Goal: Feedback & Contribution: Leave review/rating

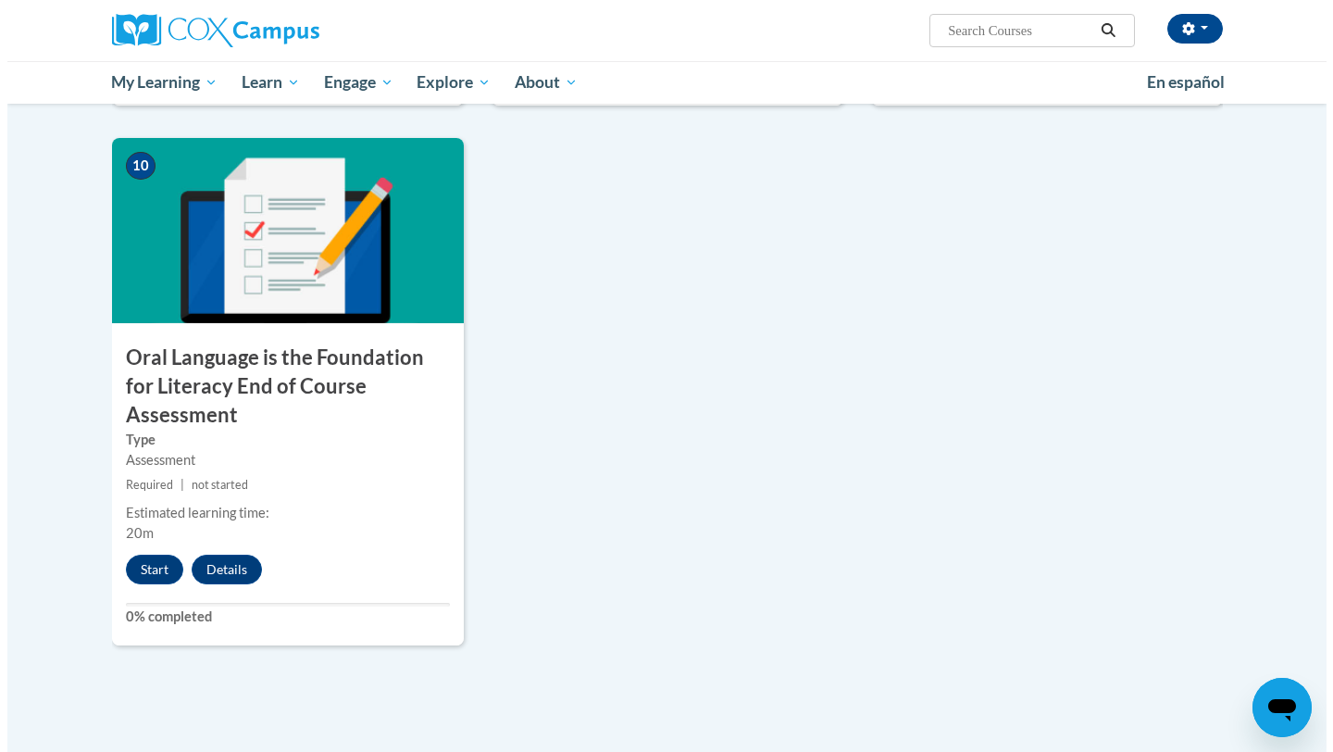
scroll to position [1889, 0]
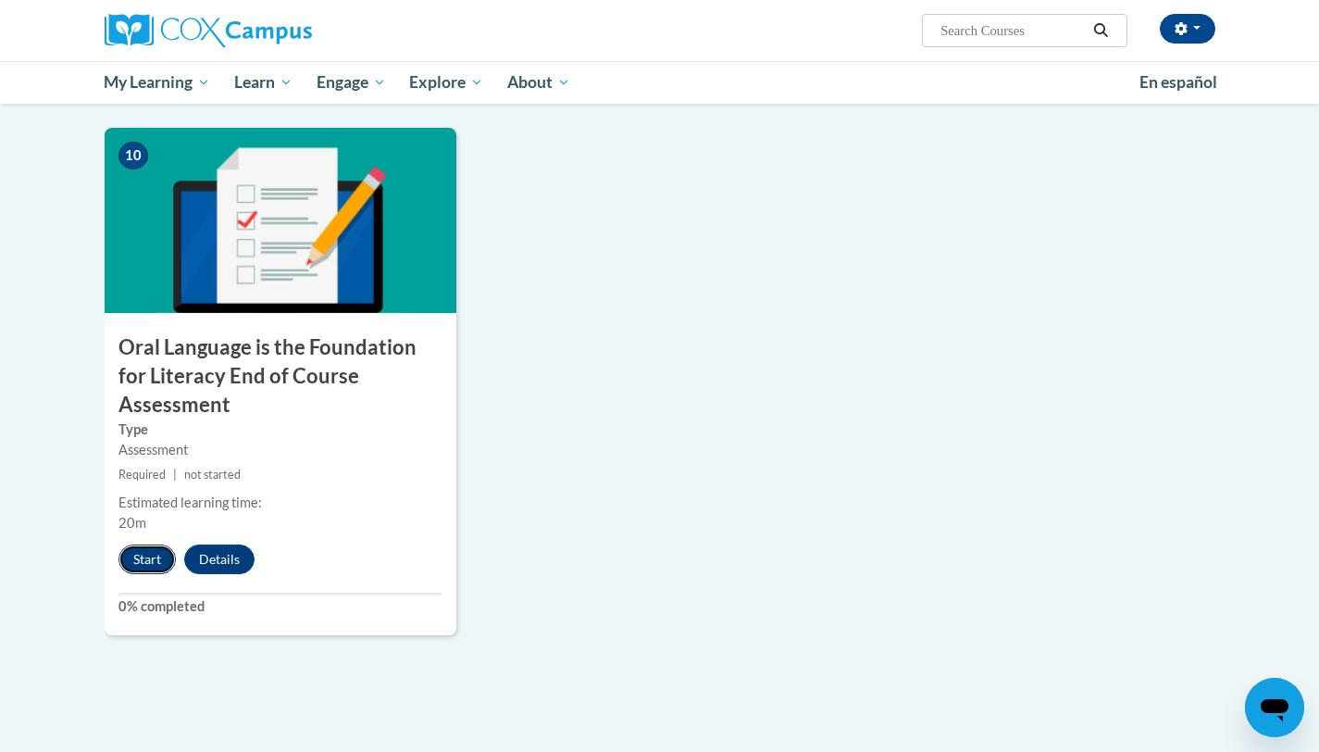
click at [150, 544] on button "Start" at bounding box center [147, 559] width 57 height 30
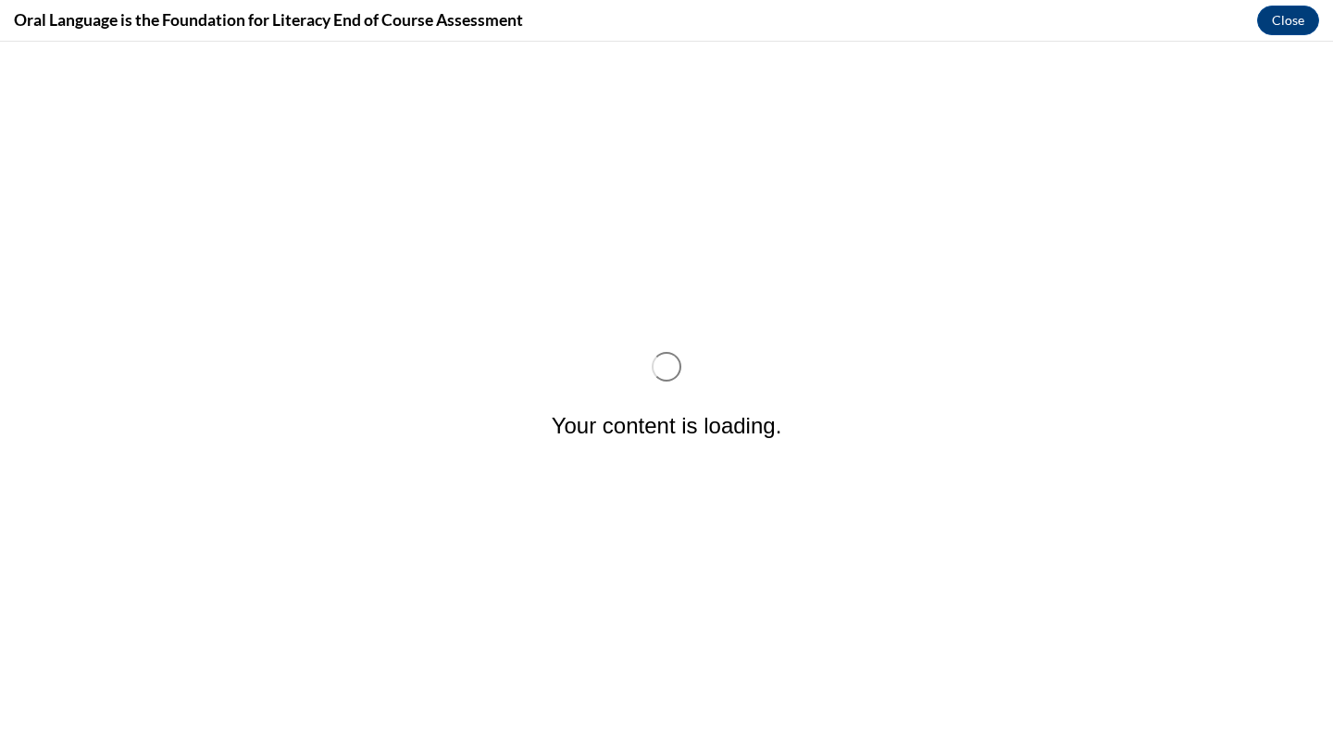
scroll to position [0, 0]
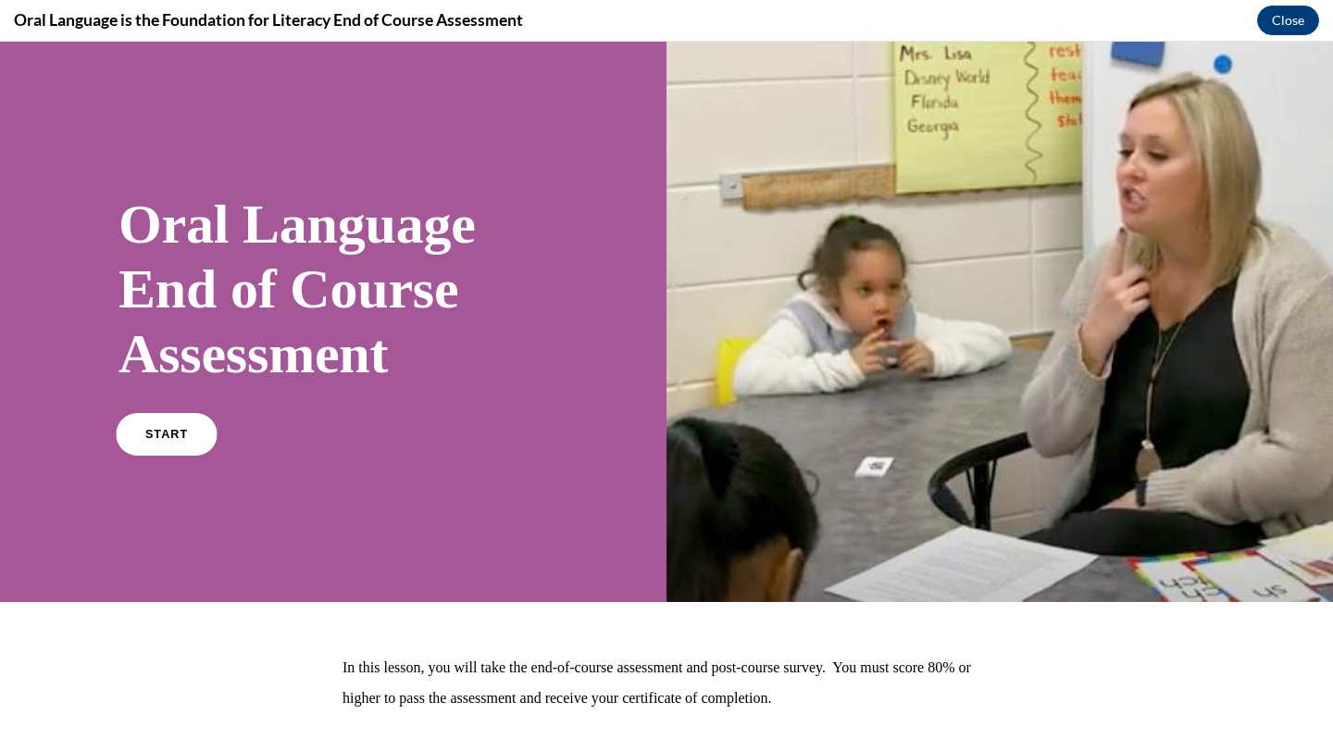
click at [178, 453] on link "START" at bounding box center [166, 434] width 101 height 43
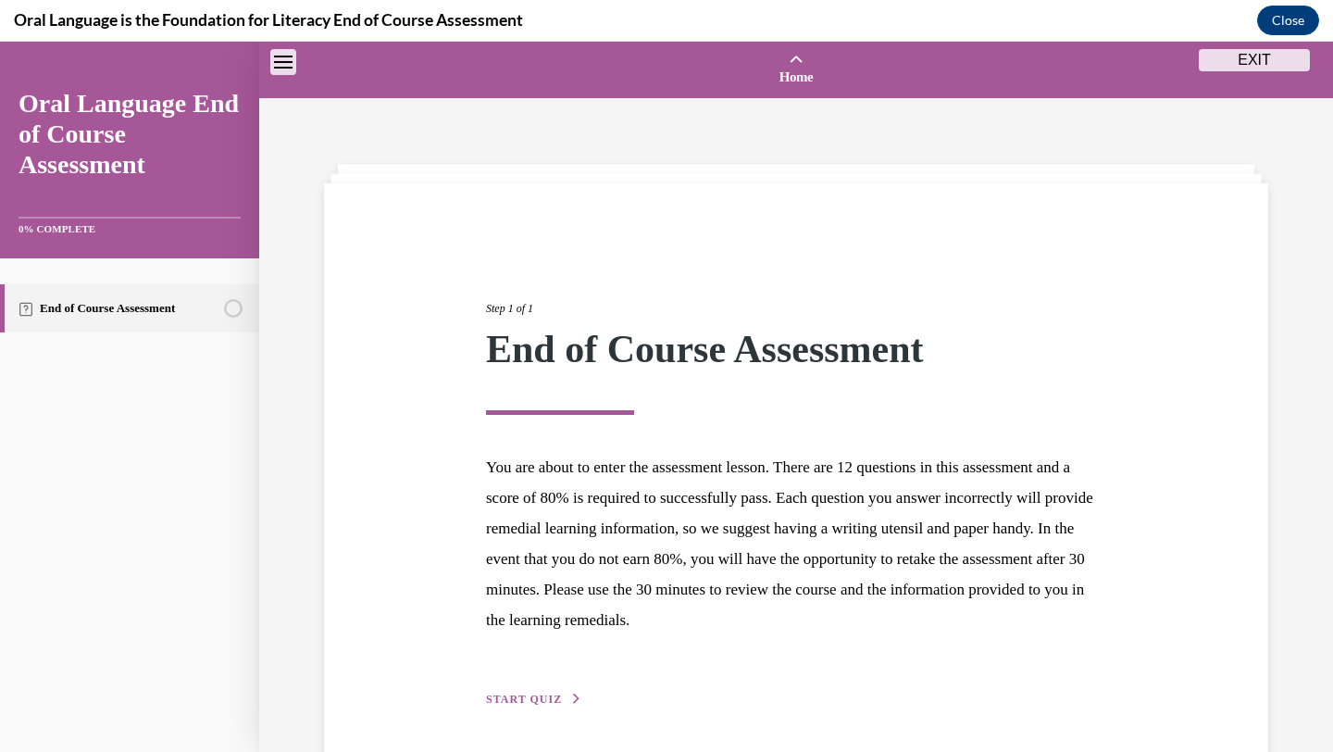
scroll to position [57, 0]
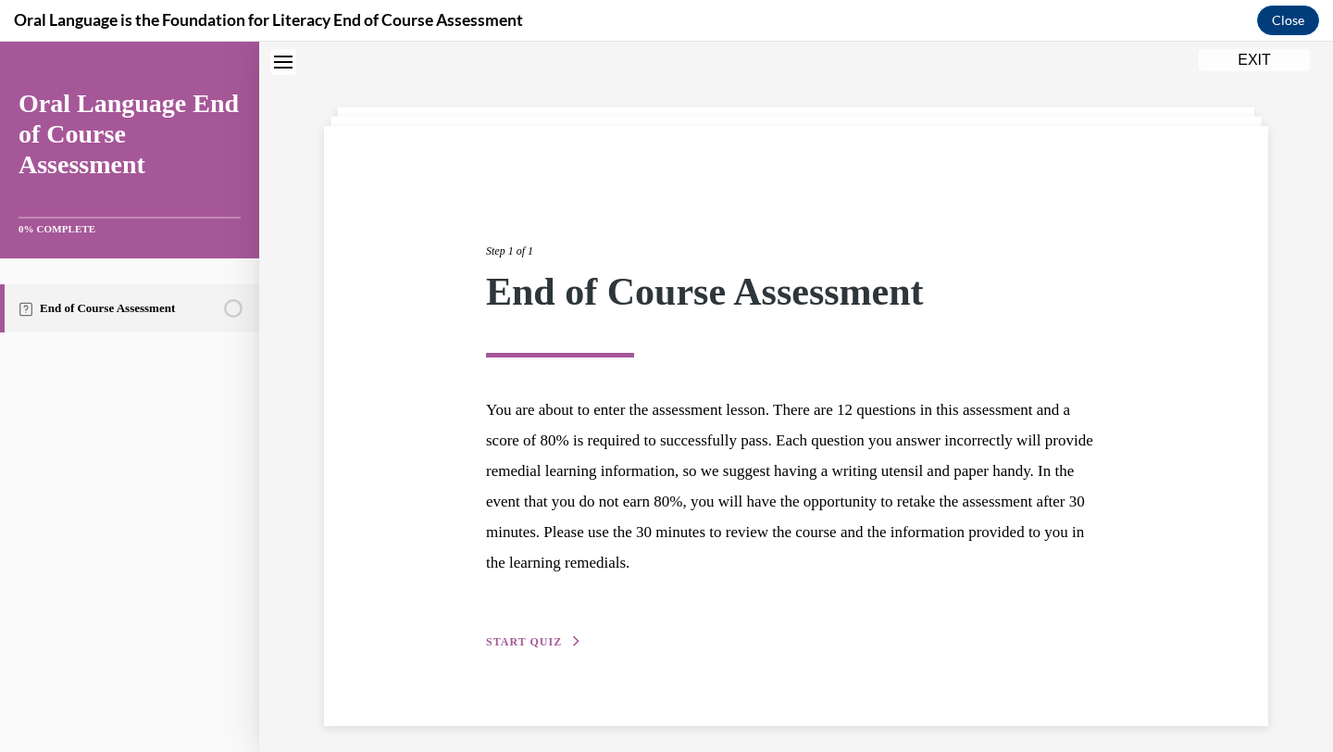
click at [513, 657] on div "Step 1 of 1 End of Course Assessment You are about to enter the assessment less…" at bounding box center [796, 426] width 944 height 600
click at [513, 649] on button "START QUIZ" at bounding box center [534, 641] width 96 height 17
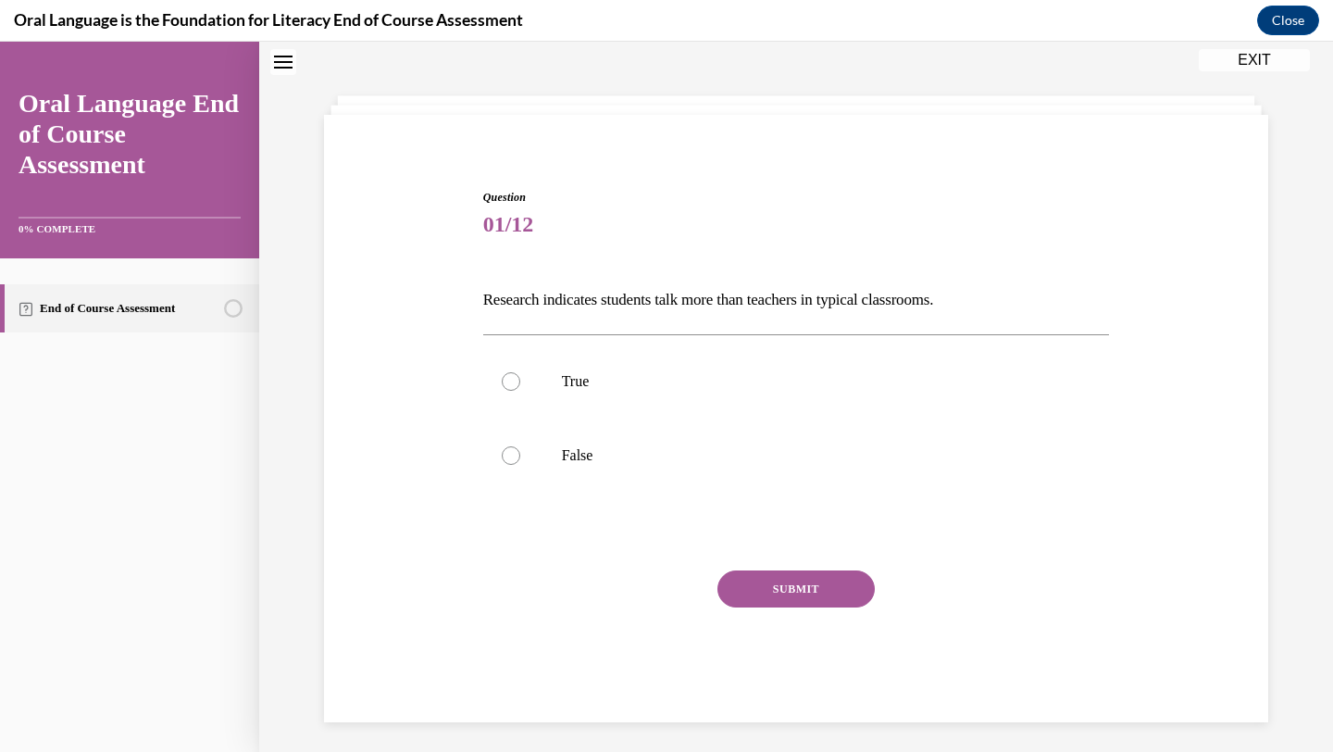
scroll to position [71, 0]
click at [603, 466] on label "False" at bounding box center [796, 453] width 627 height 74
click at [520, 462] on input "False" at bounding box center [511, 453] width 19 height 19
radio input "true"
click at [825, 601] on button "SUBMIT" at bounding box center [796, 586] width 157 height 37
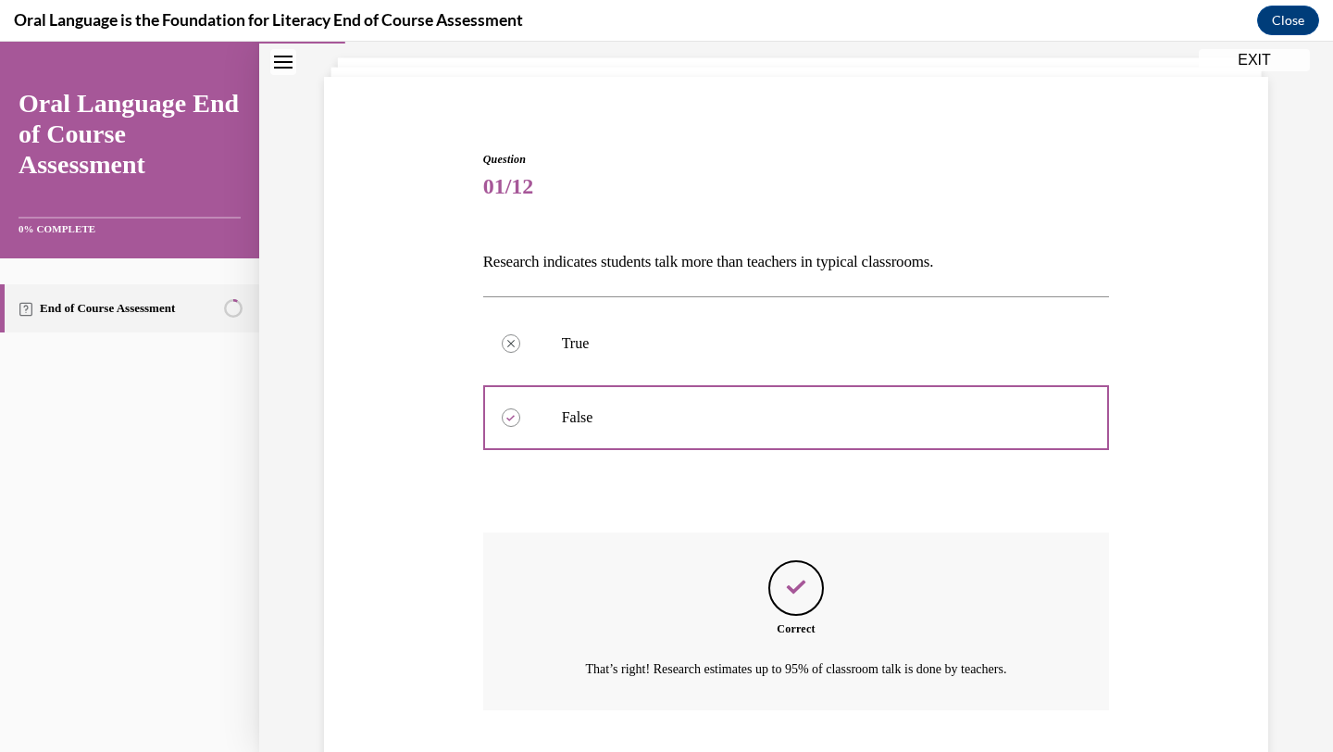
scroll to position [226, 0]
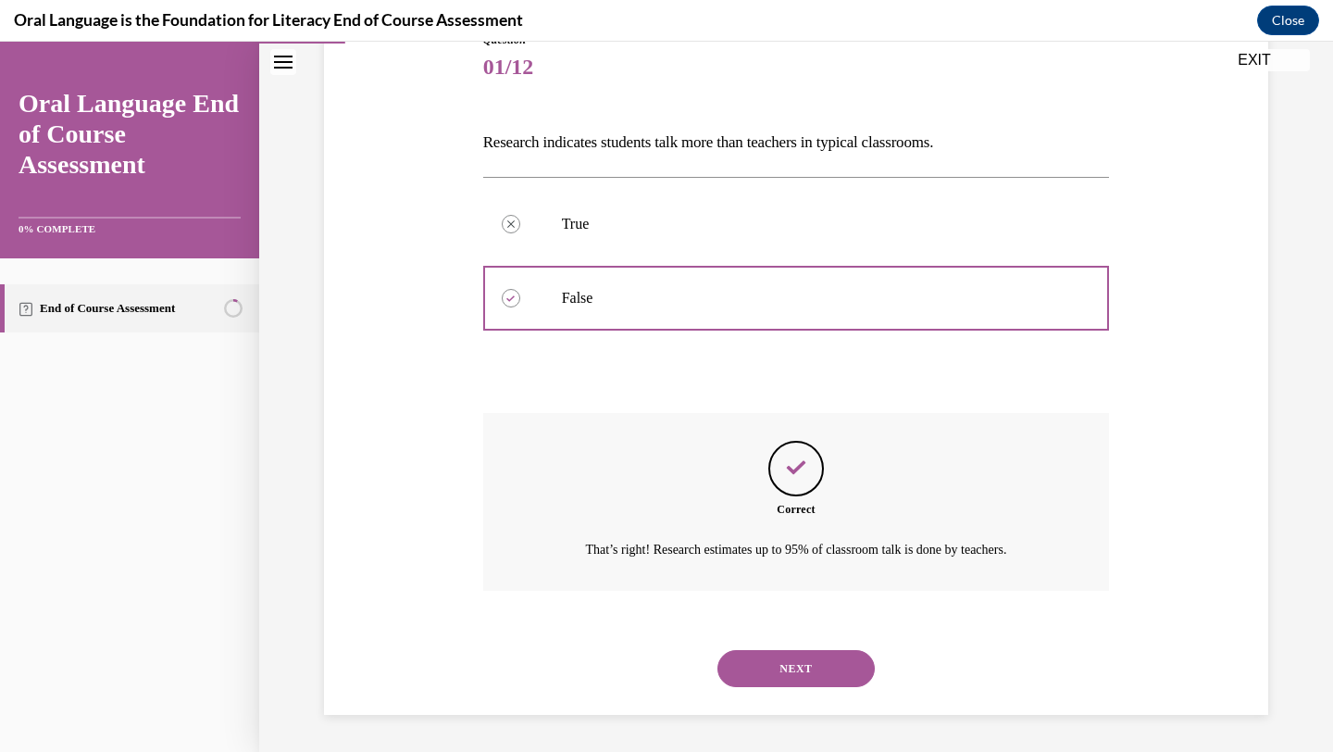
click at [773, 678] on button "NEXT" at bounding box center [796, 668] width 157 height 37
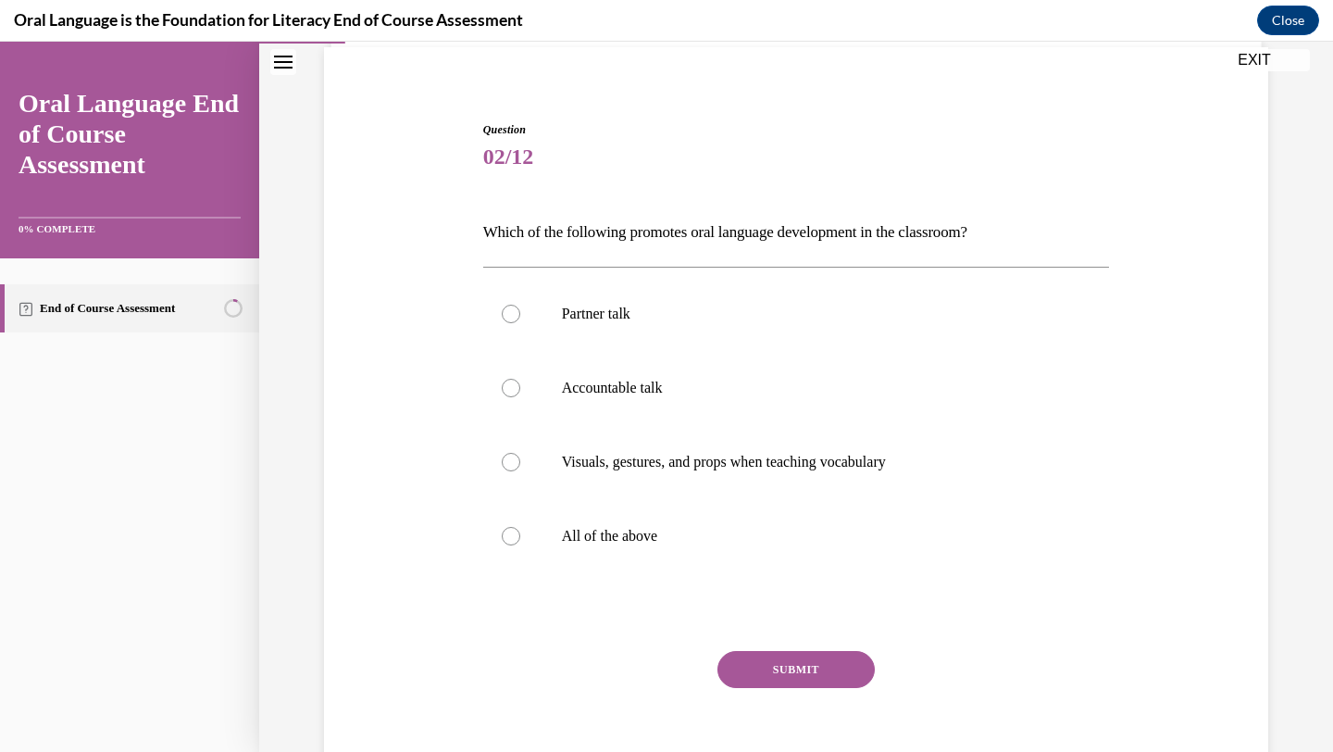
scroll to position [131, 0]
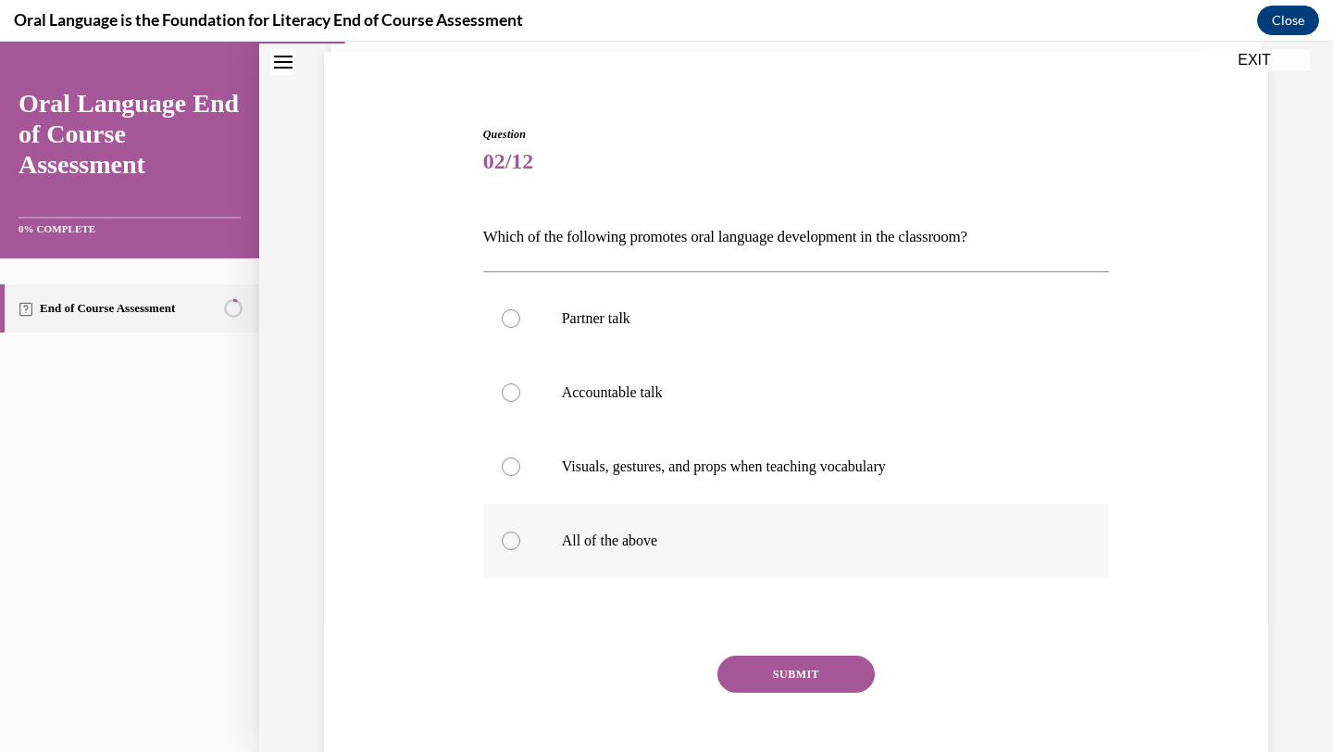
click at [555, 525] on label "All of the above" at bounding box center [796, 541] width 627 height 74
click at [520, 531] on input "All of the above" at bounding box center [511, 540] width 19 height 19
radio input "true"
click at [794, 676] on button "SUBMIT" at bounding box center [796, 674] width 157 height 37
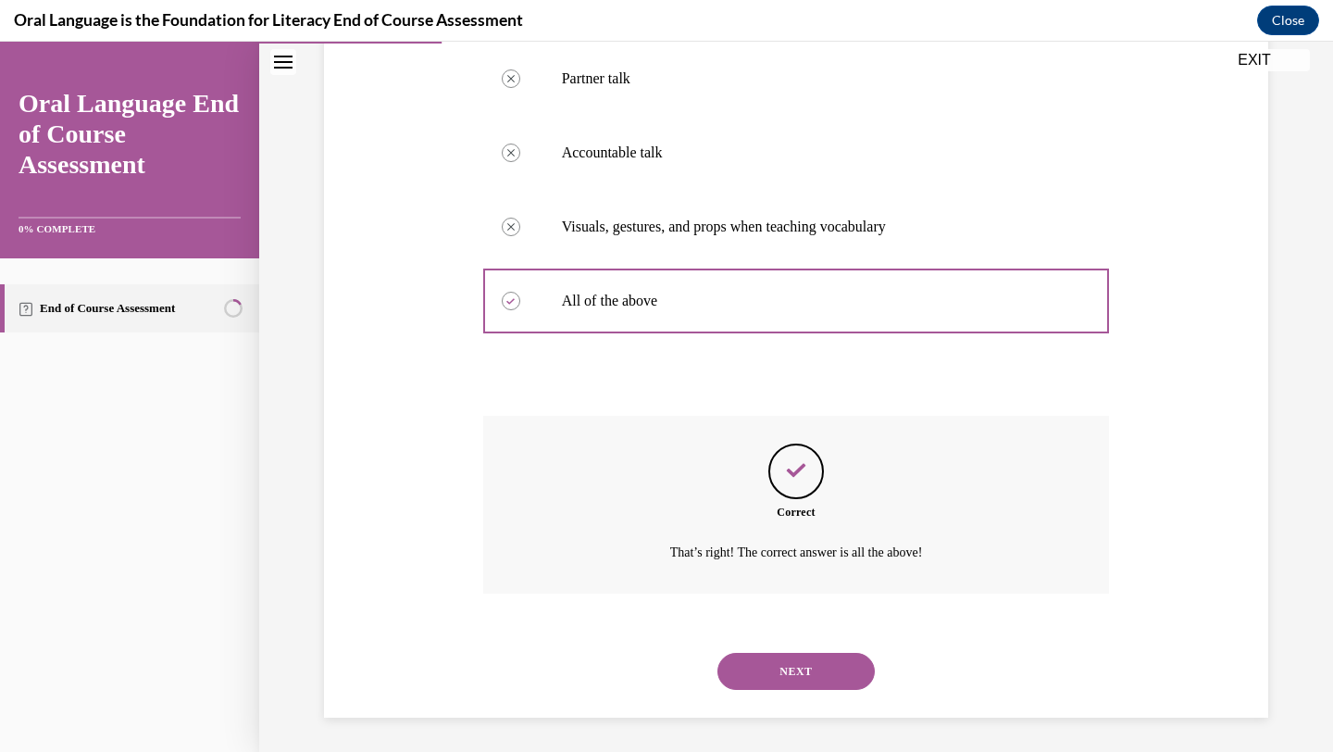
scroll to position [374, 0]
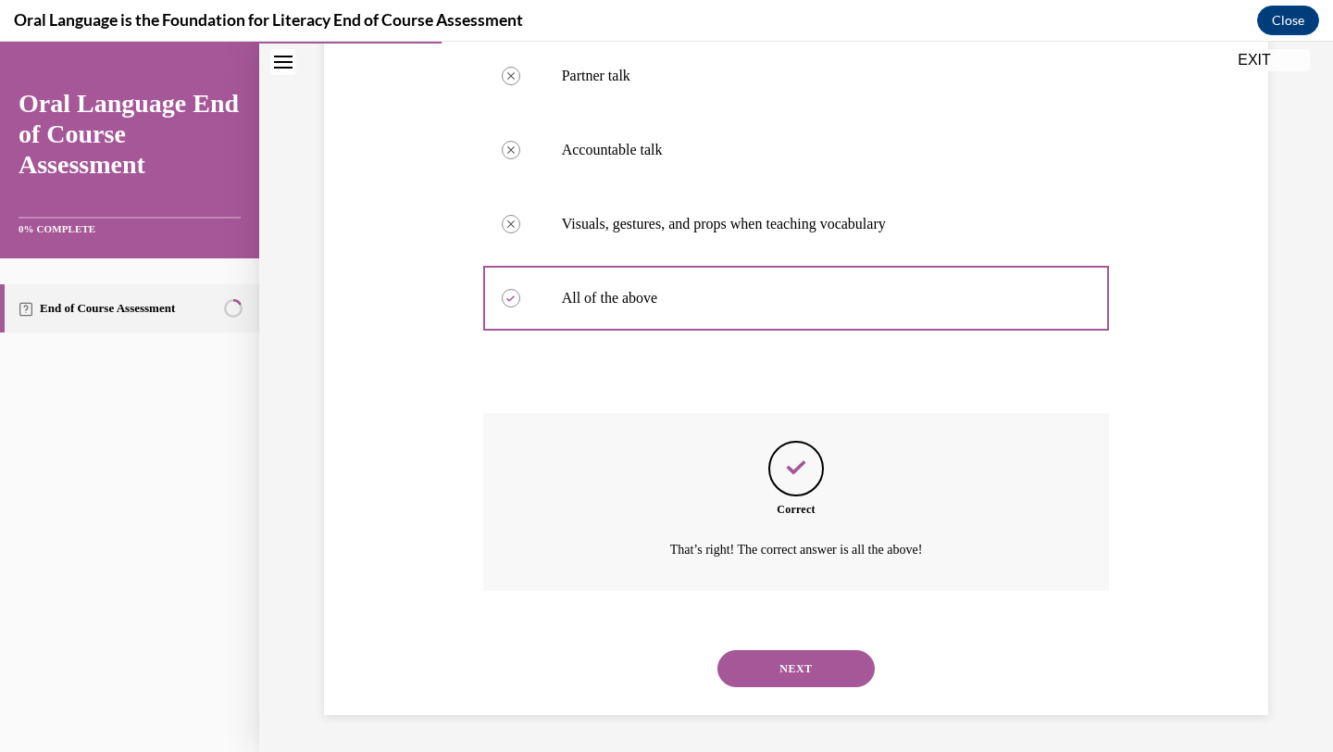
click at [769, 649] on div "NEXT" at bounding box center [796, 668] width 627 height 74
click at [769, 661] on button "NEXT" at bounding box center [796, 668] width 157 height 37
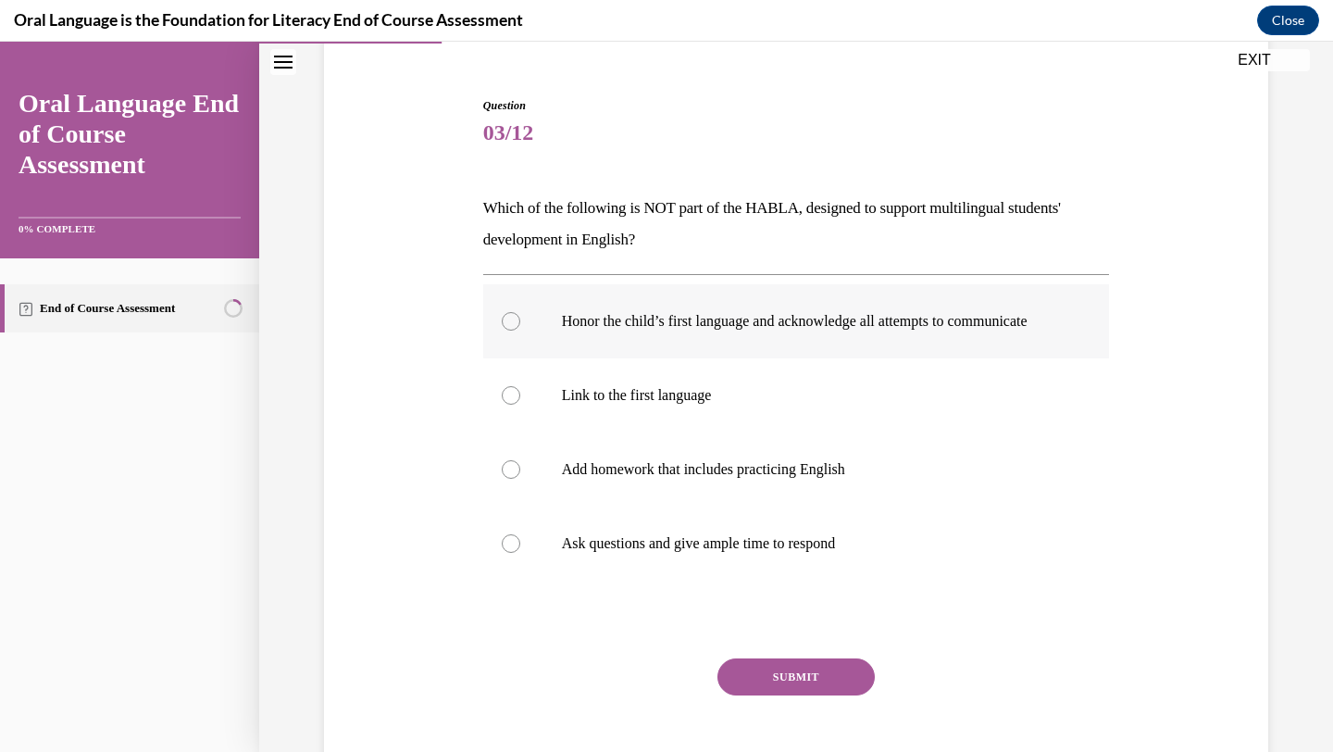
scroll to position [195, 0]
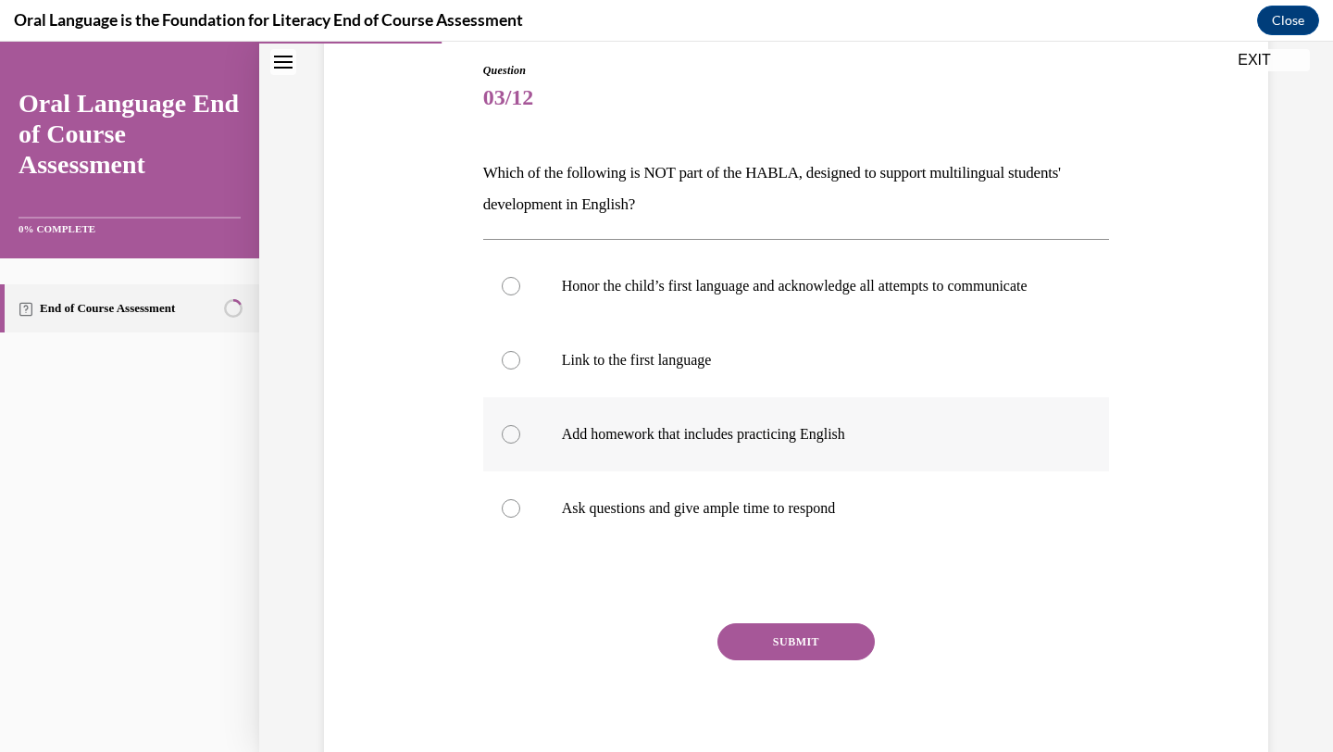
click at [603, 444] on p "Add homework that includes practicing English" at bounding box center [813, 434] width 502 height 19
click at [520, 444] on input "Add homework that includes practicing English" at bounding box center [511, 434] width 19 height 19
radio input "true"
click at [764, 656] on button "SUBMIT" at bounding box center [796, 641] width 157 height 37
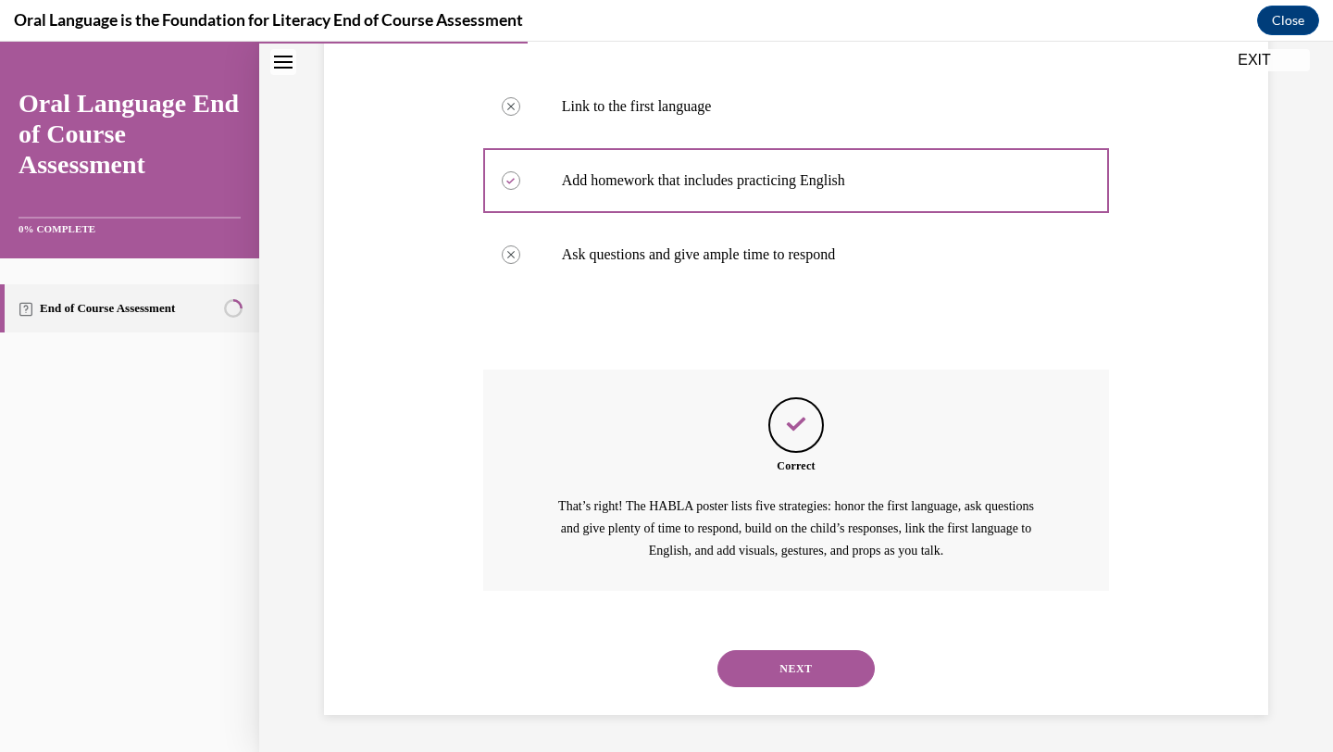
scroll to position [468, 0]
click at [782, 662] on button "NEXT" at bounding box center [796, 668] width 157 height 37
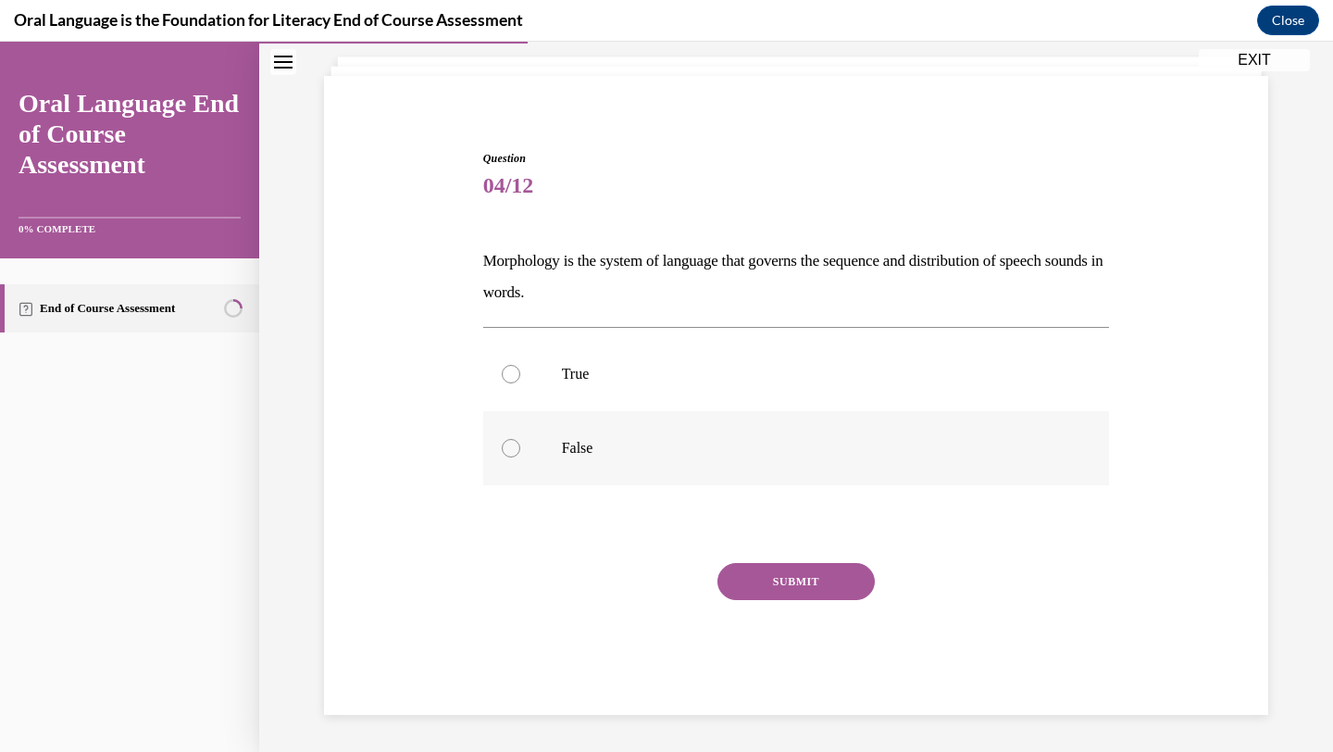
click at [632, 466] on label "False" at bounding box center [796, 448] width 627 height 74
click at [520, 457] on input "False" at bounding box center [511, 448] width 19 height 19
radio input "true"
click at [788, 590] on button "SUBMIT" at bounding box center [796, 581] width 157 height 37
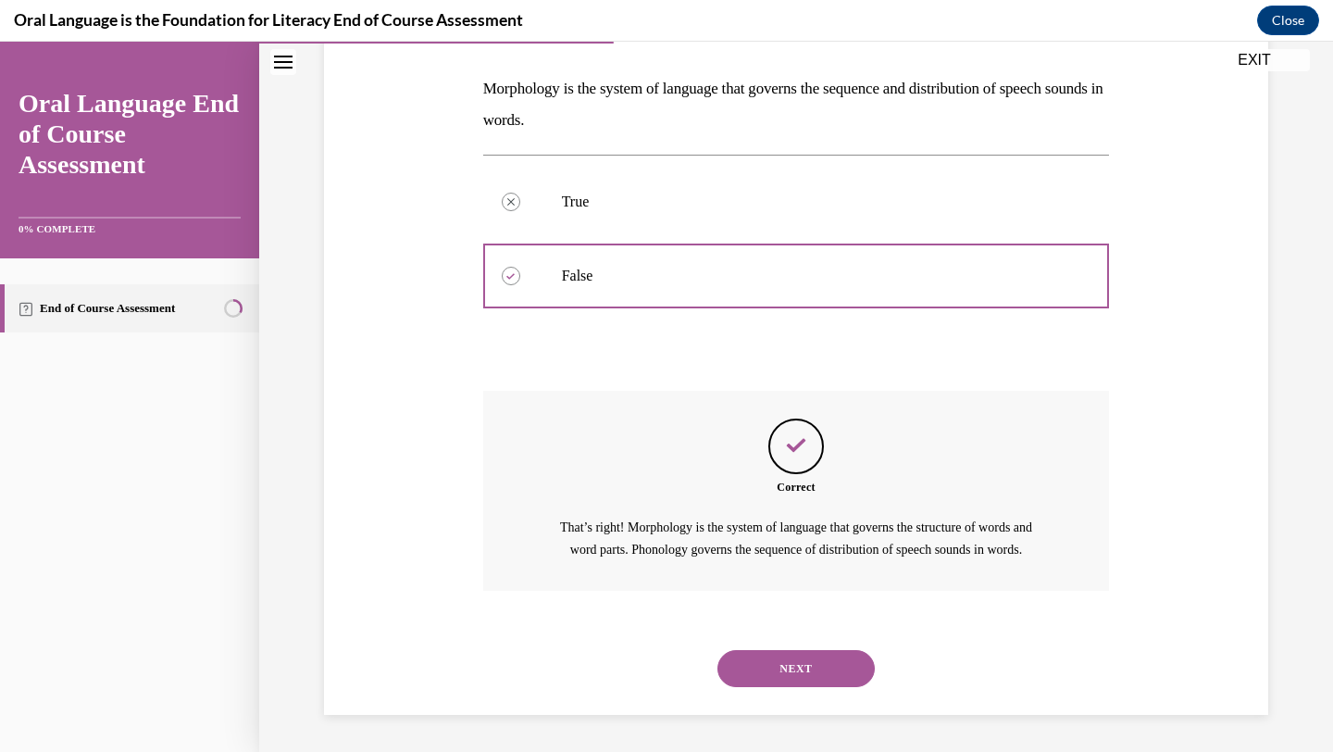
click at [797, 665] on button "NEXT" at bounding box center [796, 668] width 157 height 37
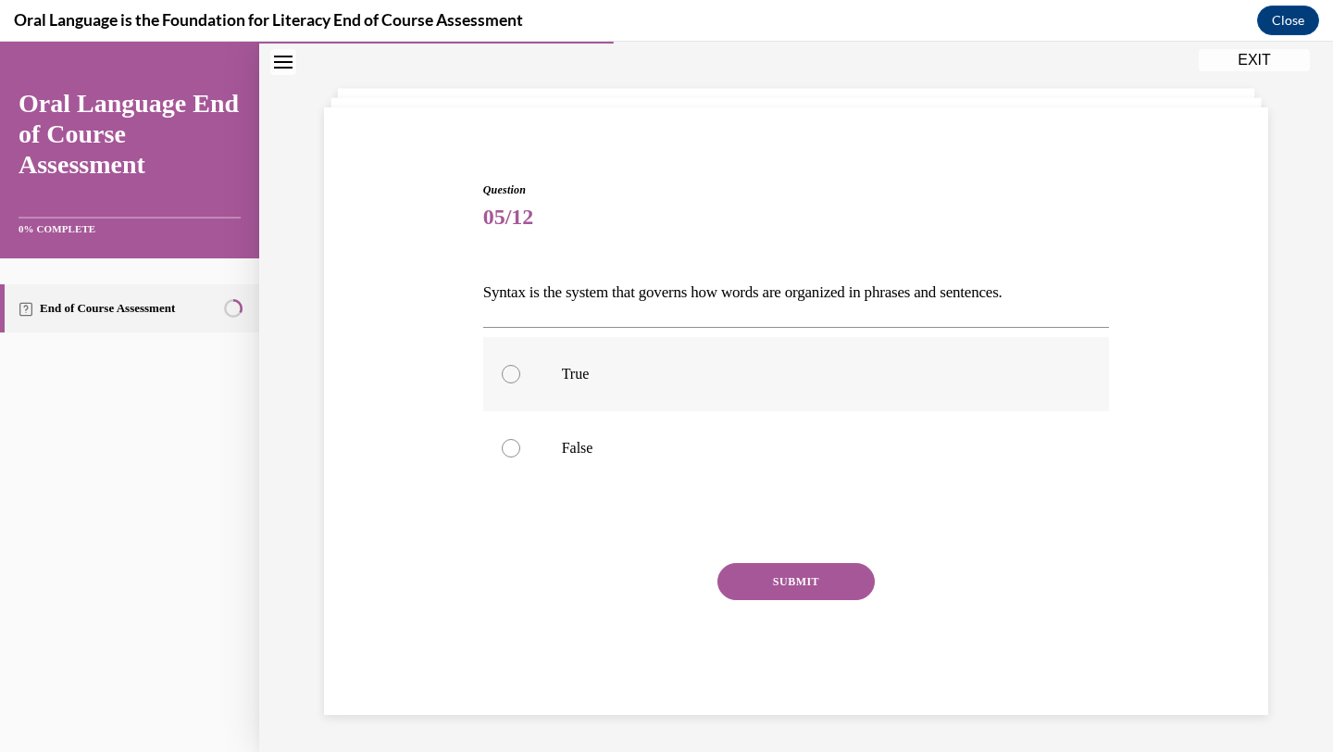
click at [515, 375] on label "True" at bounding box center [796, 374] width 627 height 74
click at [515, 375] on input "True" at bounding box center [511, 374] width 19 height 19
radio input "true"
click at [786, 582] on button "SUBMIT" at bounding box center [796, 581] width 157 height 37
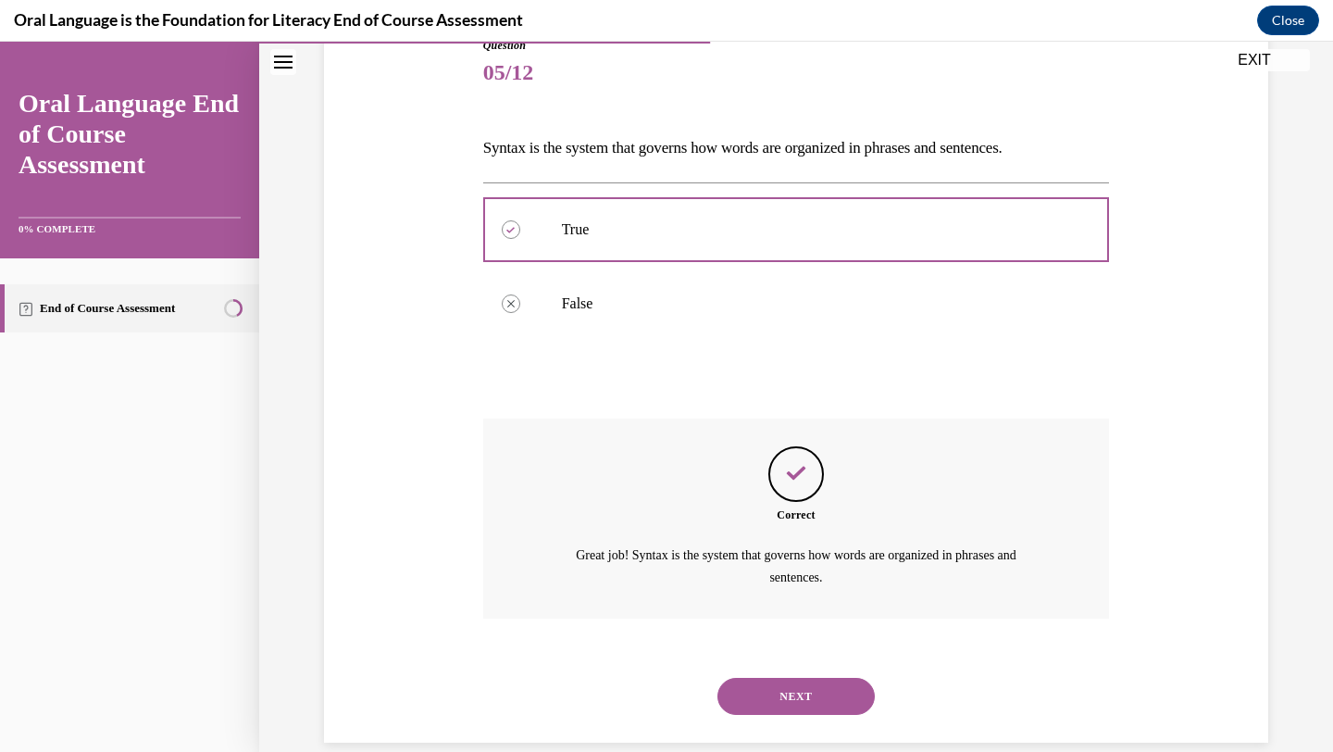
scroll to position [247, 0]
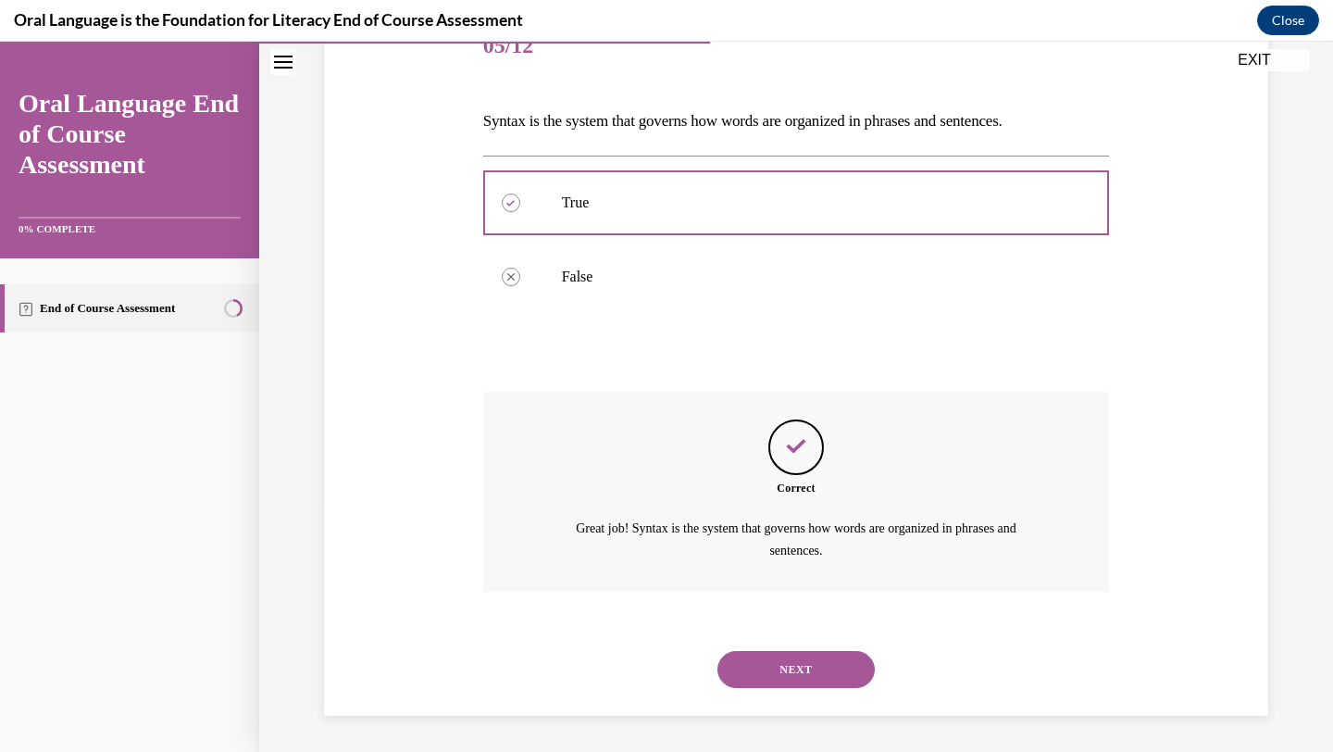
click at [761, 672] on button "NEXT" at bounding box center [796, 669] width 157 height 37
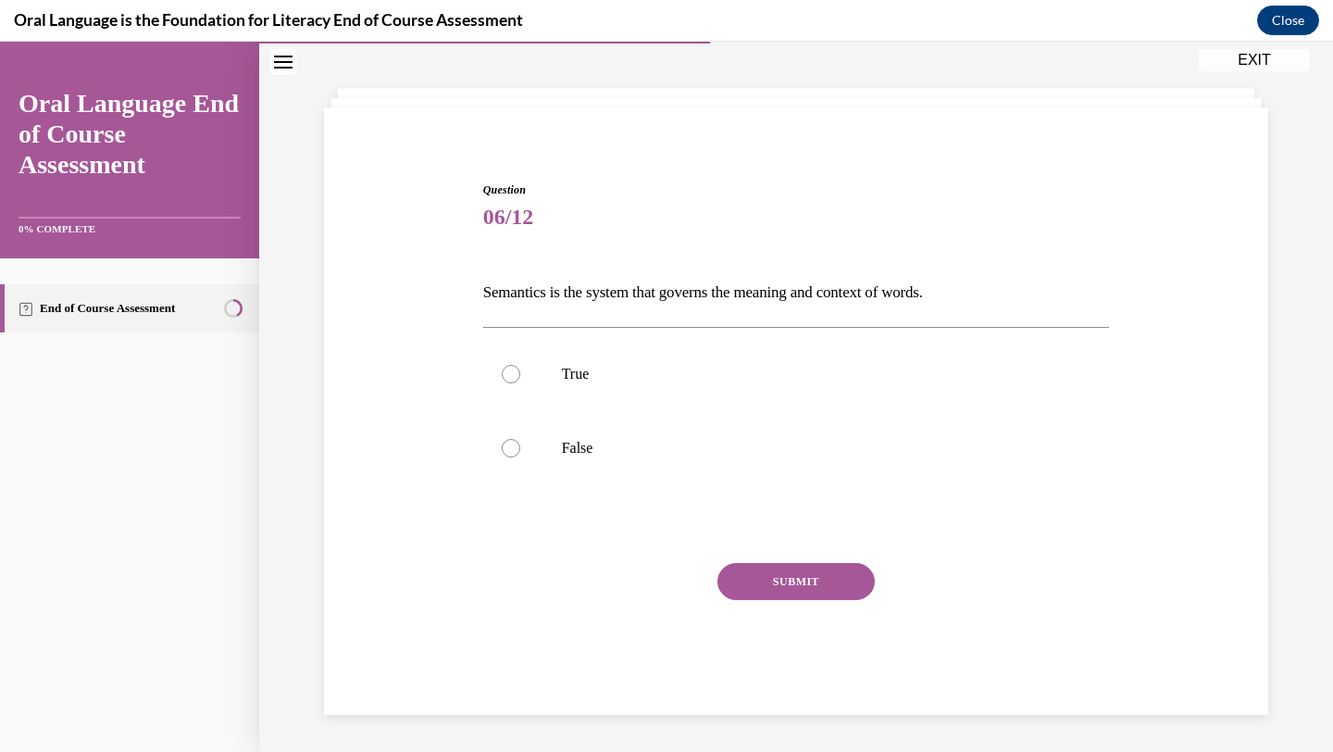
scroll to position [76, 0]
click at [590, 362] on label "True" at bounding box center [796, 374] width 627 height 74
click at [520, 365] on input "True" at bounding box center [511, 374] width 19 height 19
radio input "true"
click at [753, 574] on button "SUBMIT" at bounding box center [796, 581] width 157 height 37
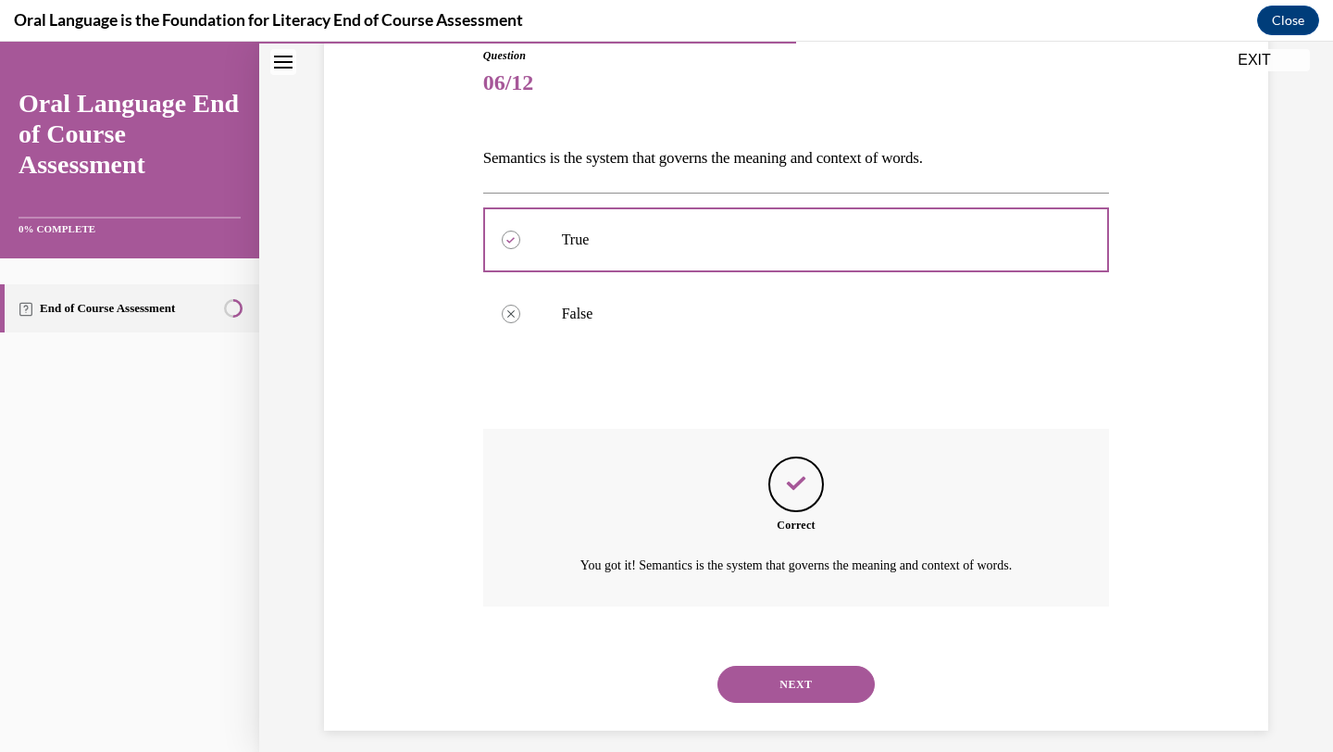
scroll to position [226, 0]
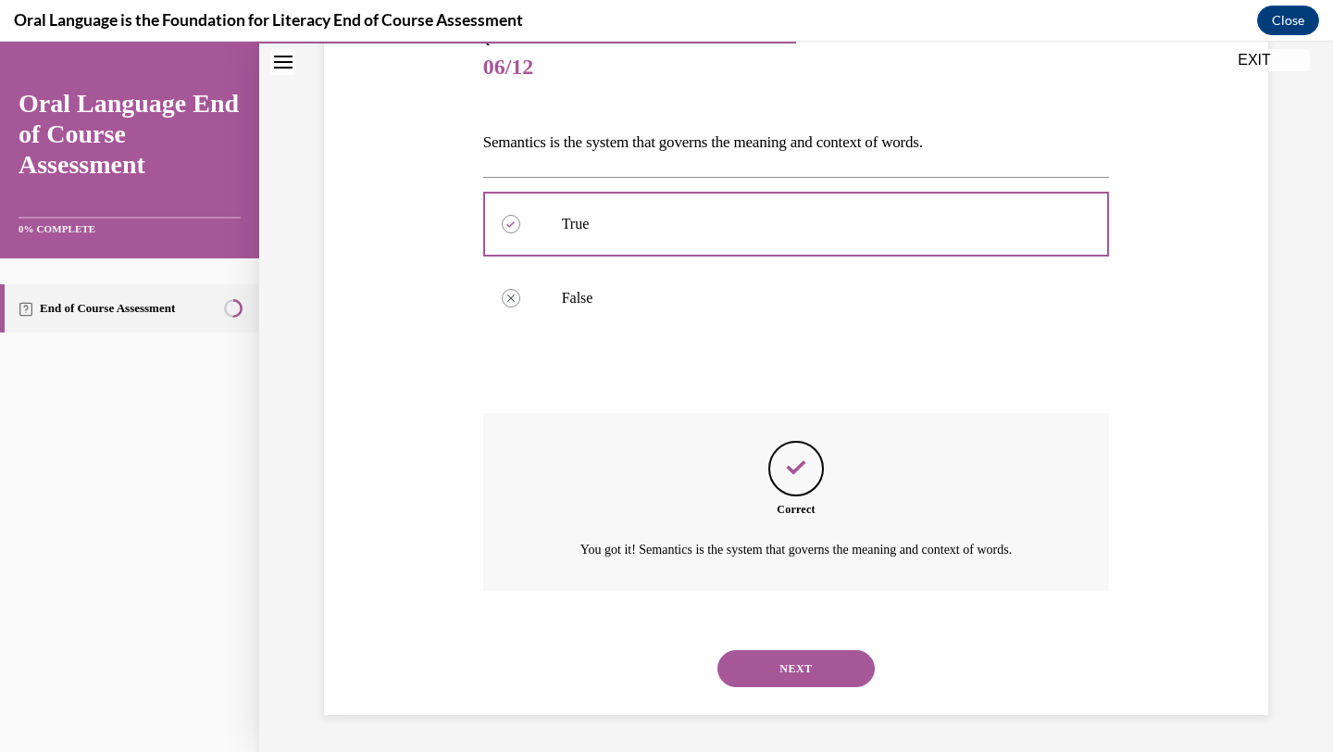
click at [784, 671] on button "NEXT" at bounding box center [796, 668] width 157 height 37
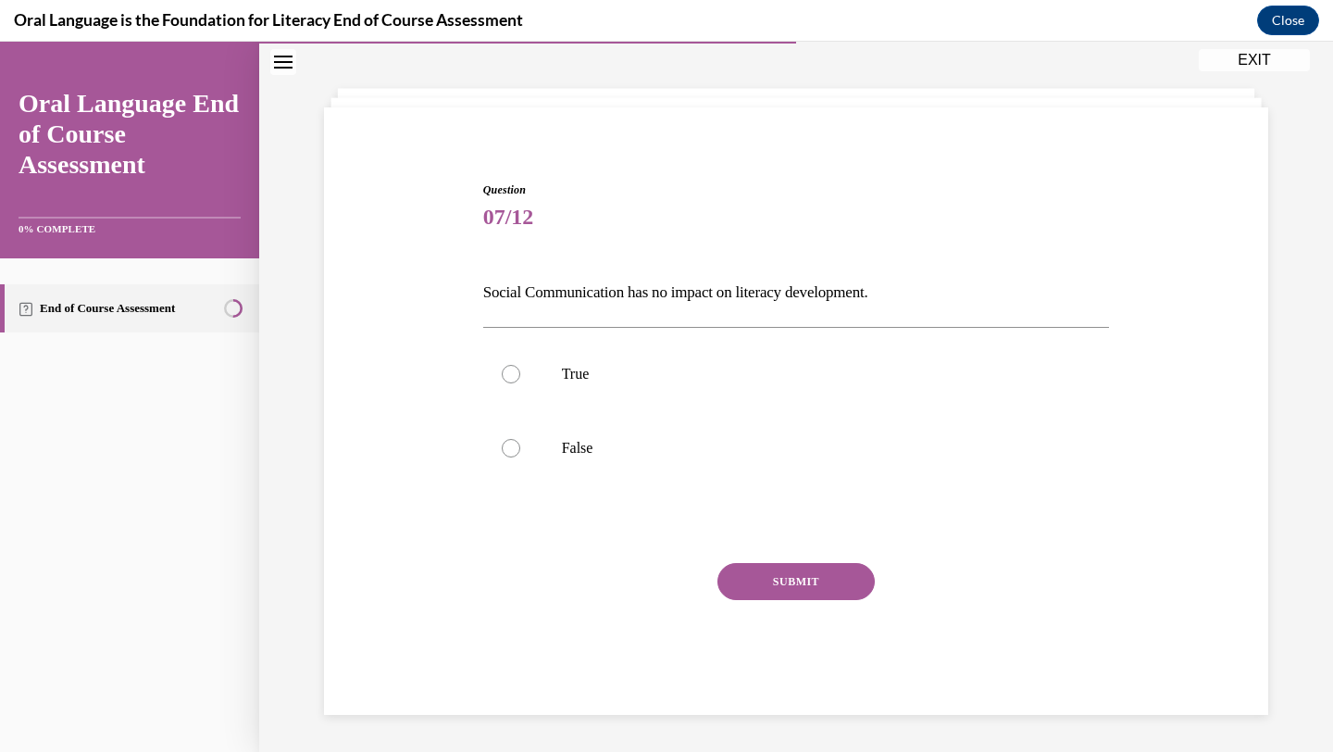
scroll to position [76, 0]
click at [569, 453] on p "False" at bounding box center [813, 448] width 502 height 19
click at [520, 453] on input "False" at bounding box center [511, 448] width 19 height 19
radio input "true"
click at [819, 585] on button "SUBMIT" at bounding box center [796, 581] width 157 height 37
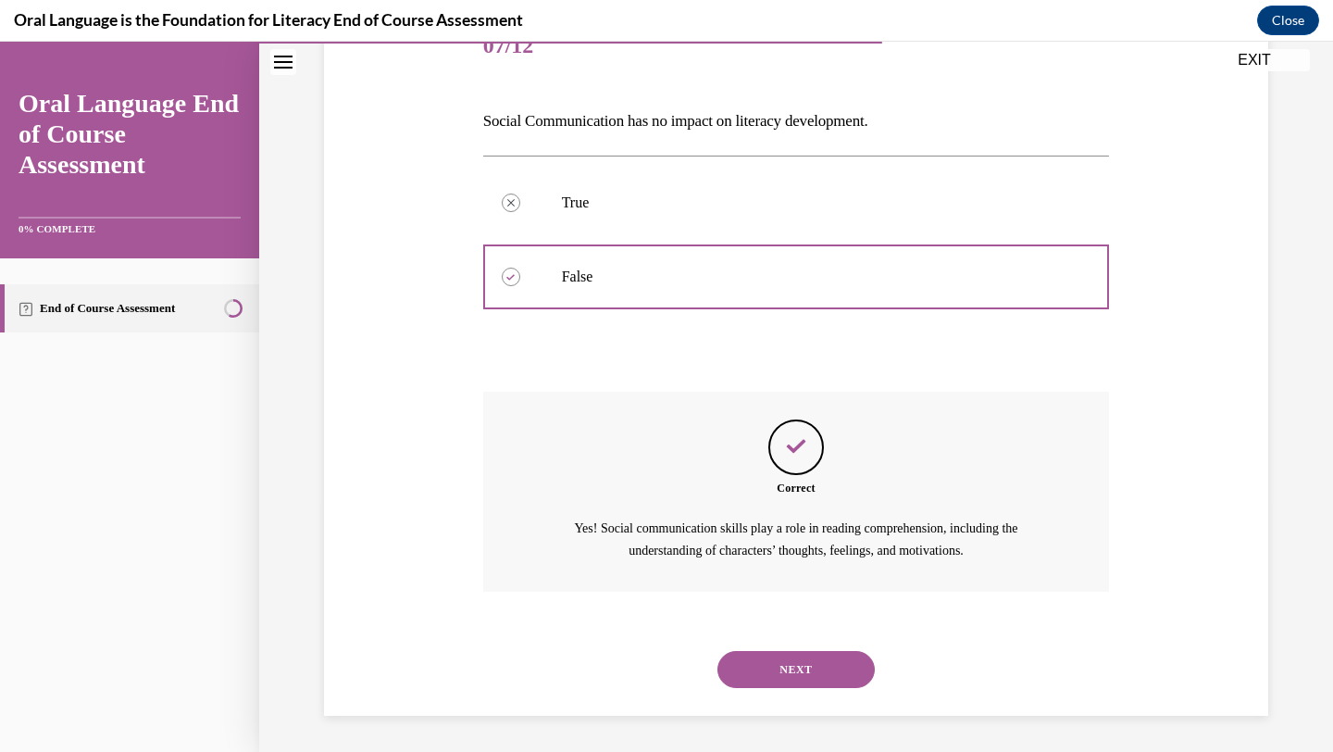
click at [768, 654] on button "NEXT" at bounding box center [796, 669] width 157 height 37
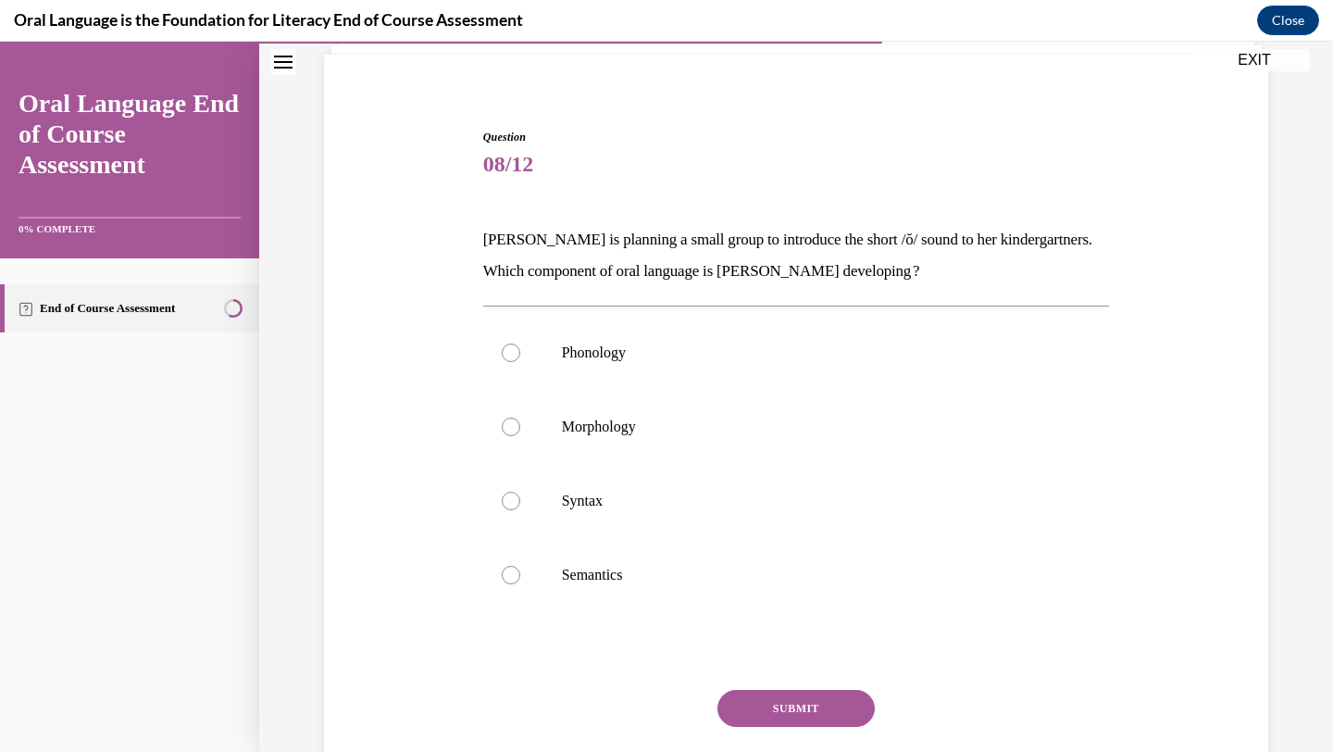
scroll to position [131, 0]
click at [617, 433] on p "Morphology" at bounding box center [813, 425] width 502 height 19
click at [520, 433] on input "Morphology" at bounding box center [511, 425] width 19 height 19
radio input "true"
click at [835, 716] on button "SUBMIT" at bounding box center [796, 706] width 157 height 37
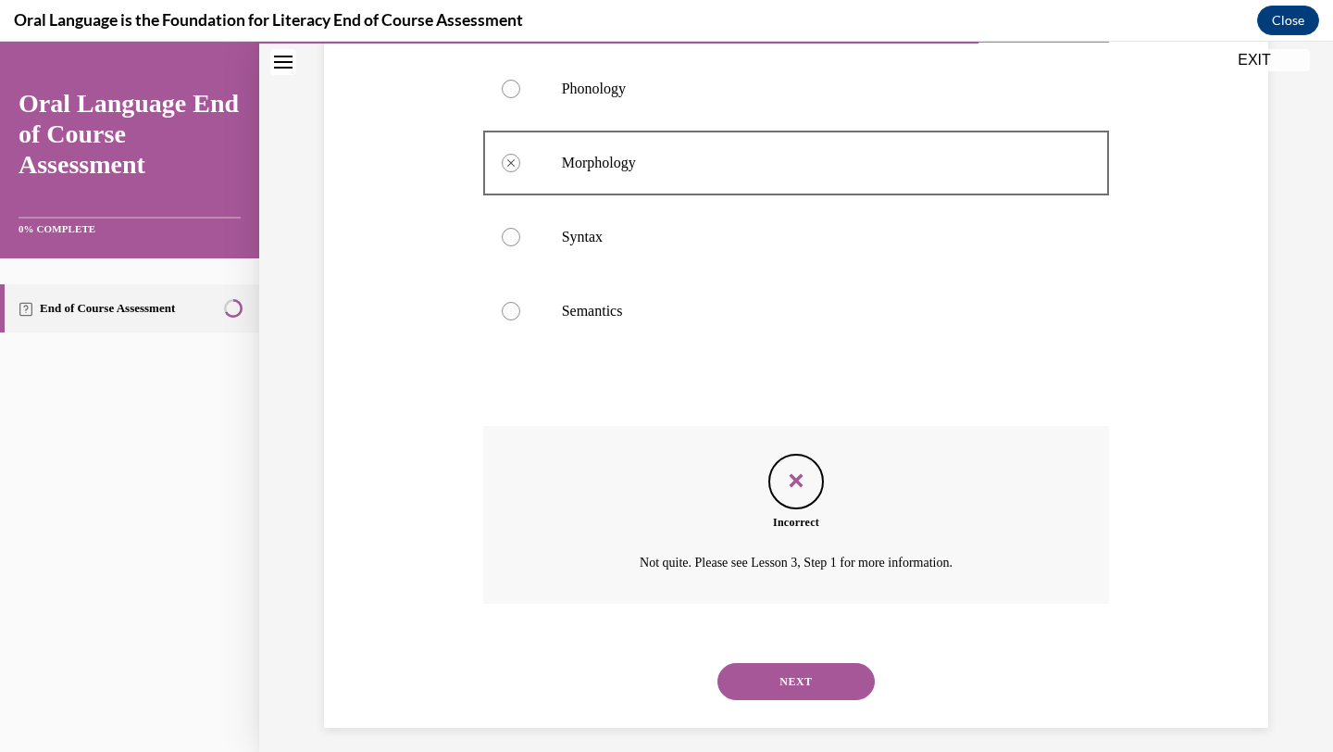
scroll to position [406, 0]
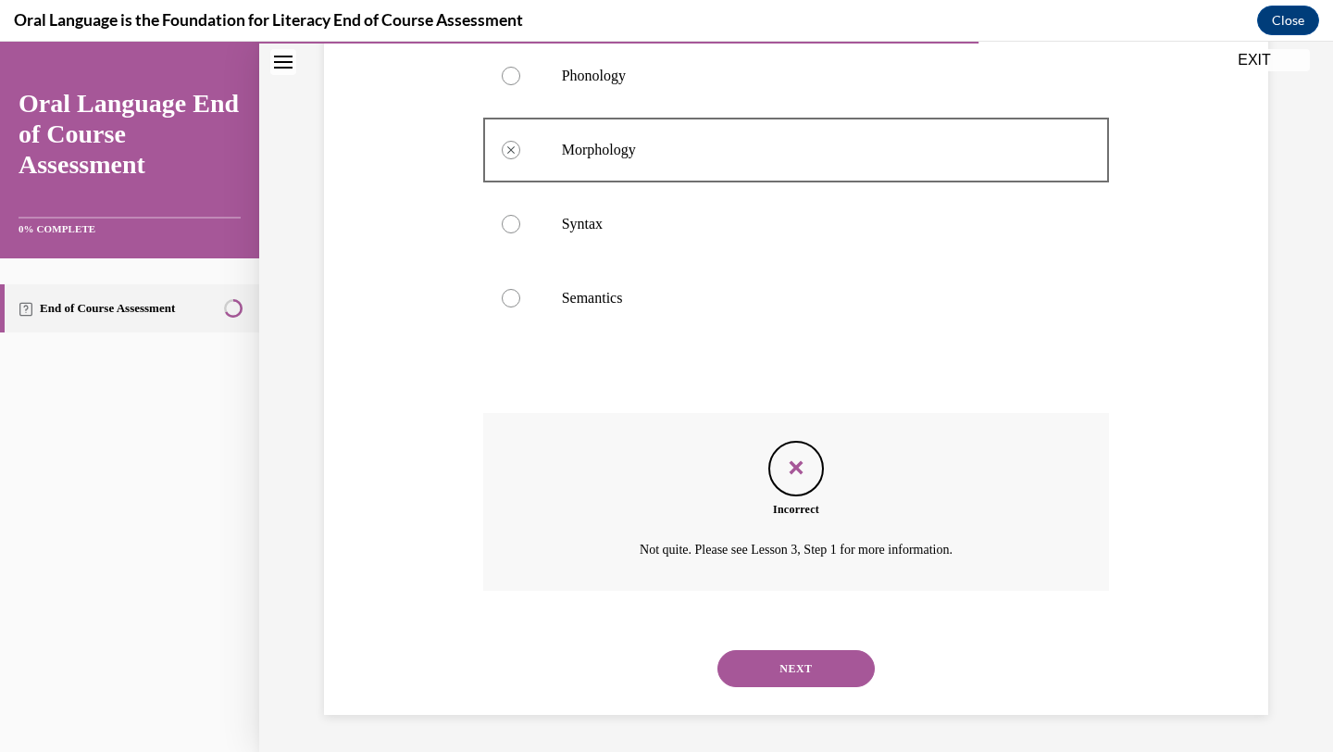
click at [778, 679] on button "NEXT" at bounding box center [796, 668] width 157 height 37
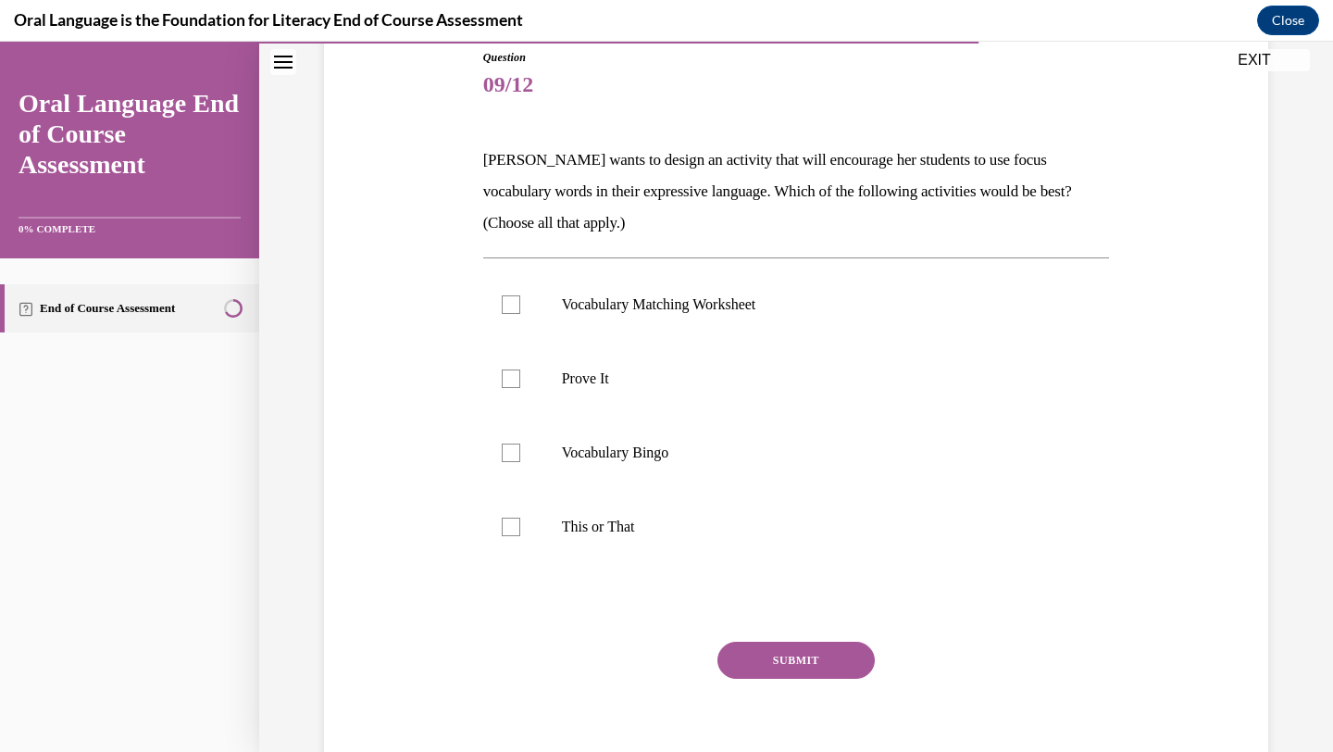
scroll to position [204, 0]
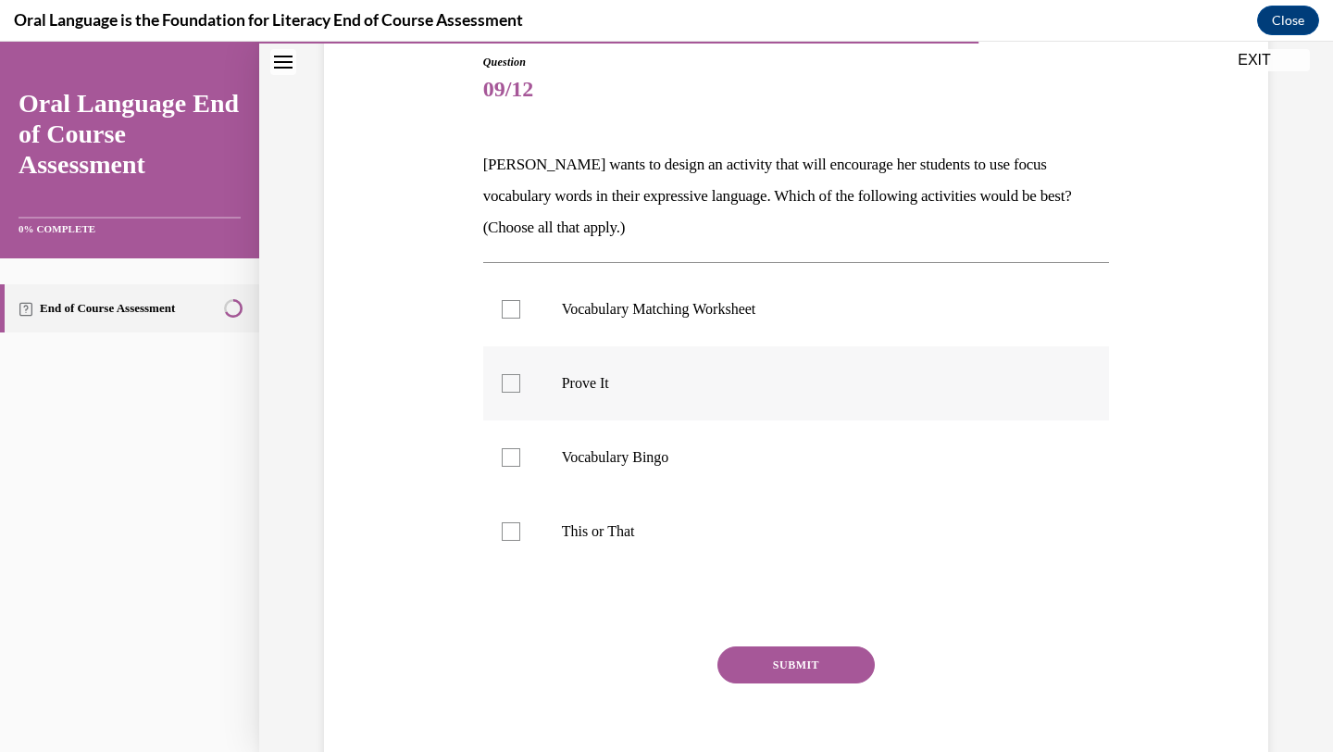
click at [599, 393] on label "Prove It" at bounding box center [796, 383] width 627 height 74
click at [520, 393] on input "Prove It" at bounding box center [511, 383] width 19 height 19
checkbox input "true"
click at [616, 564] on label "This or That" at bounding box center [796, 531] width 627 height 74
click at [520, 541] on input "This or That" at bounding box center [511, 531] width 19 height 19
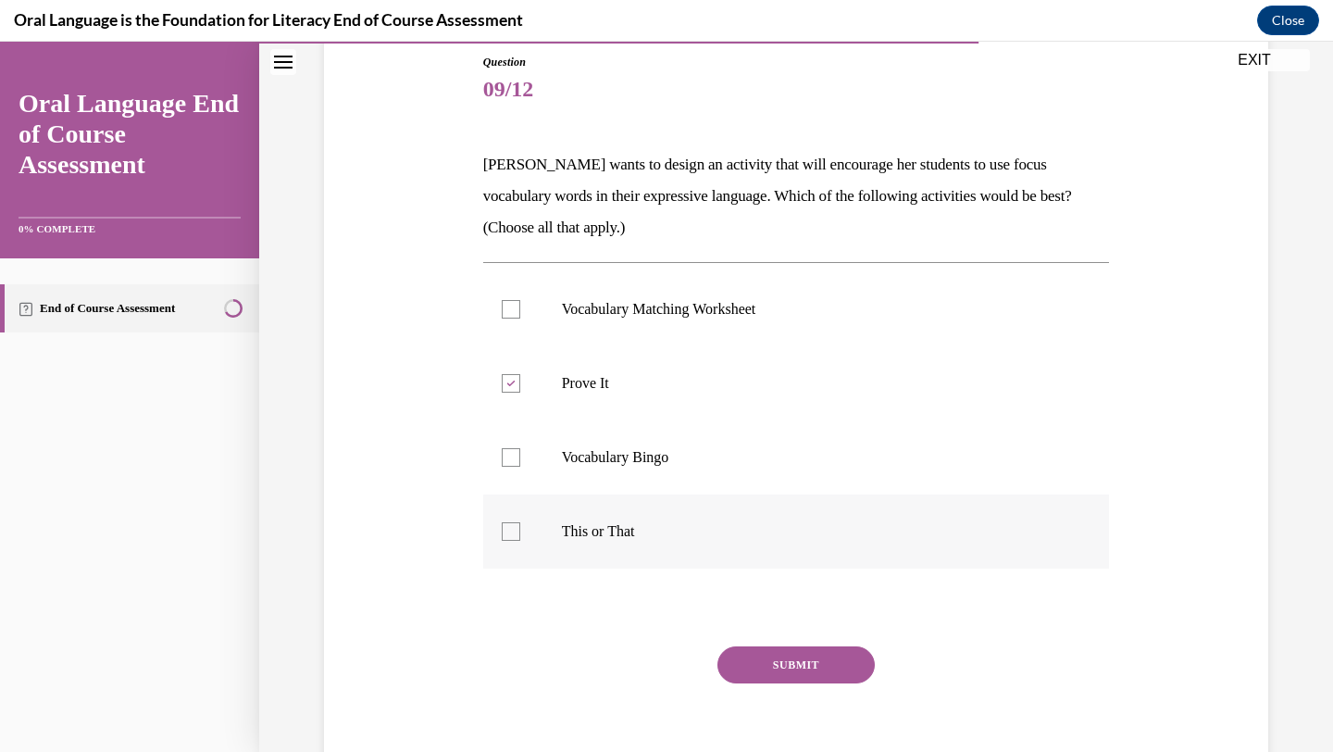
checkbox input "true"
click at [769, 669] on button "SUBMIT" at bounding box center [796, 664] width 157 height 37
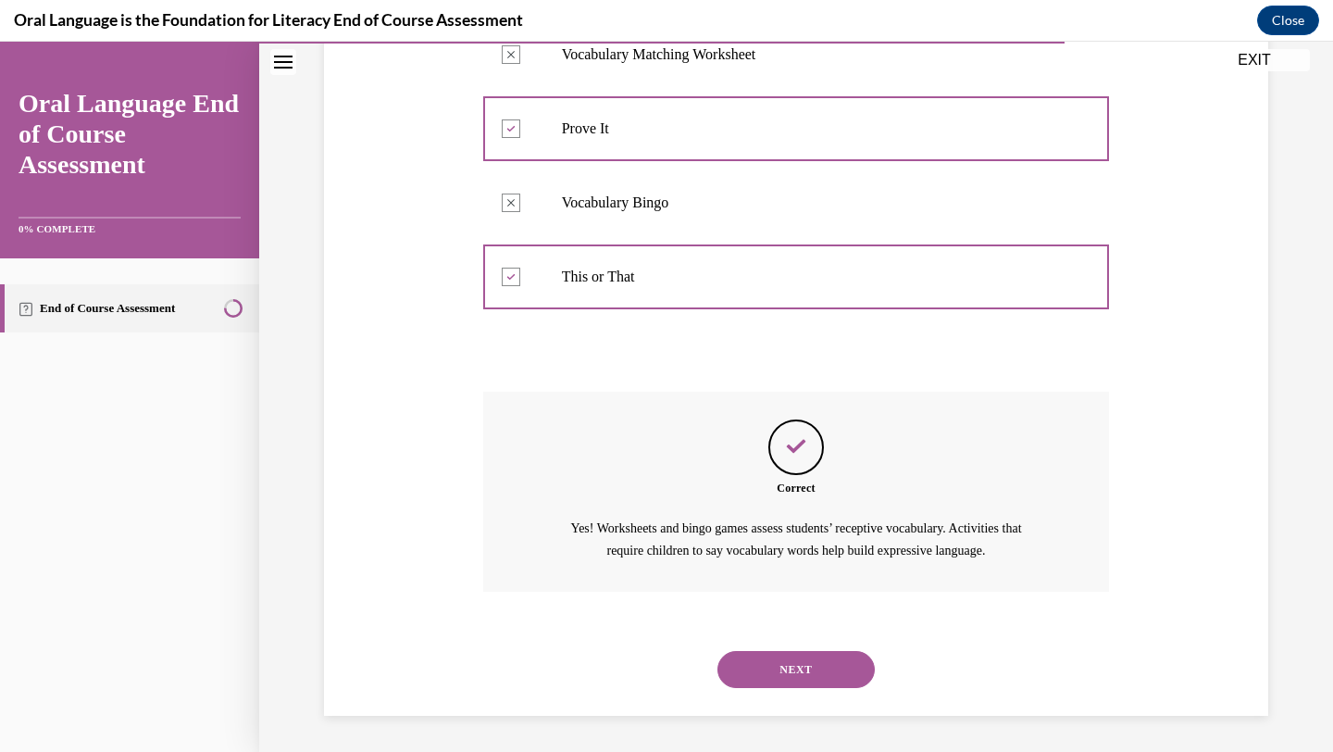
click at [818, 663] on button "NEXT" at bounding box center [796, 669] width 157 height 37
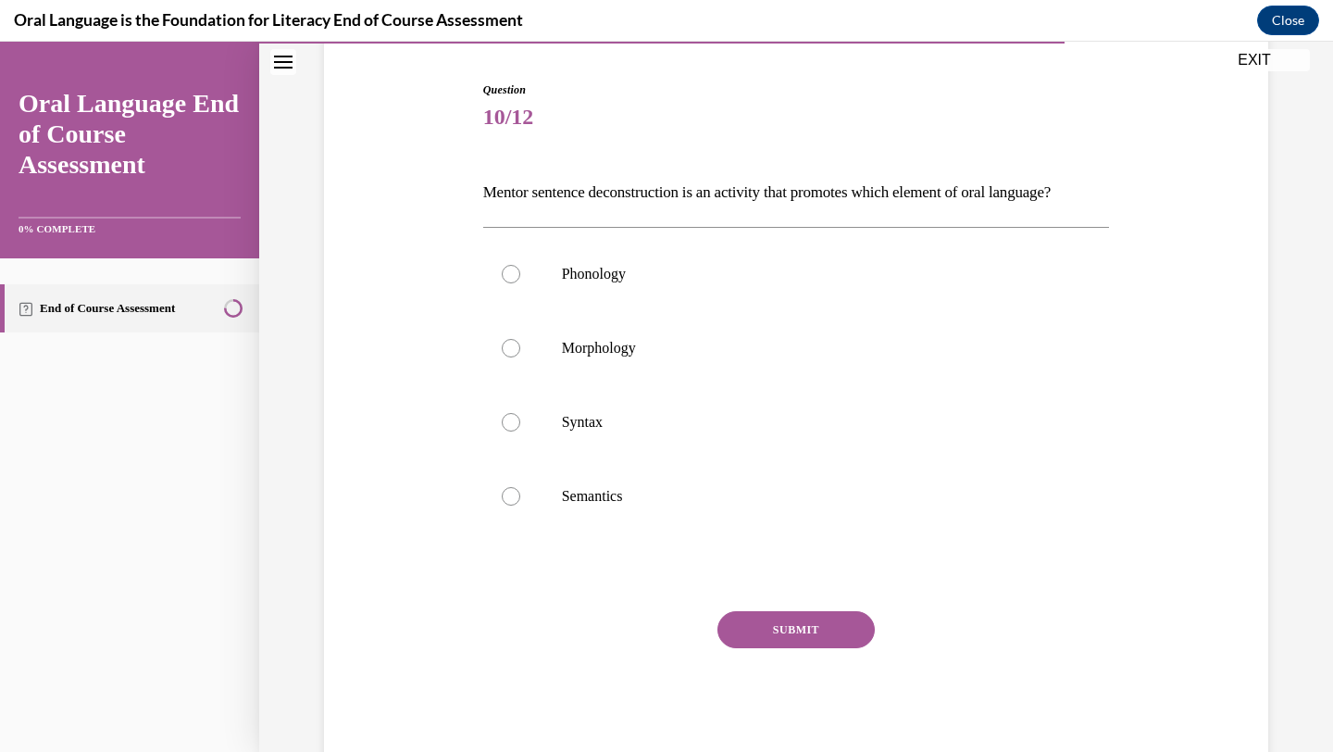
scroll to position [169, 0]
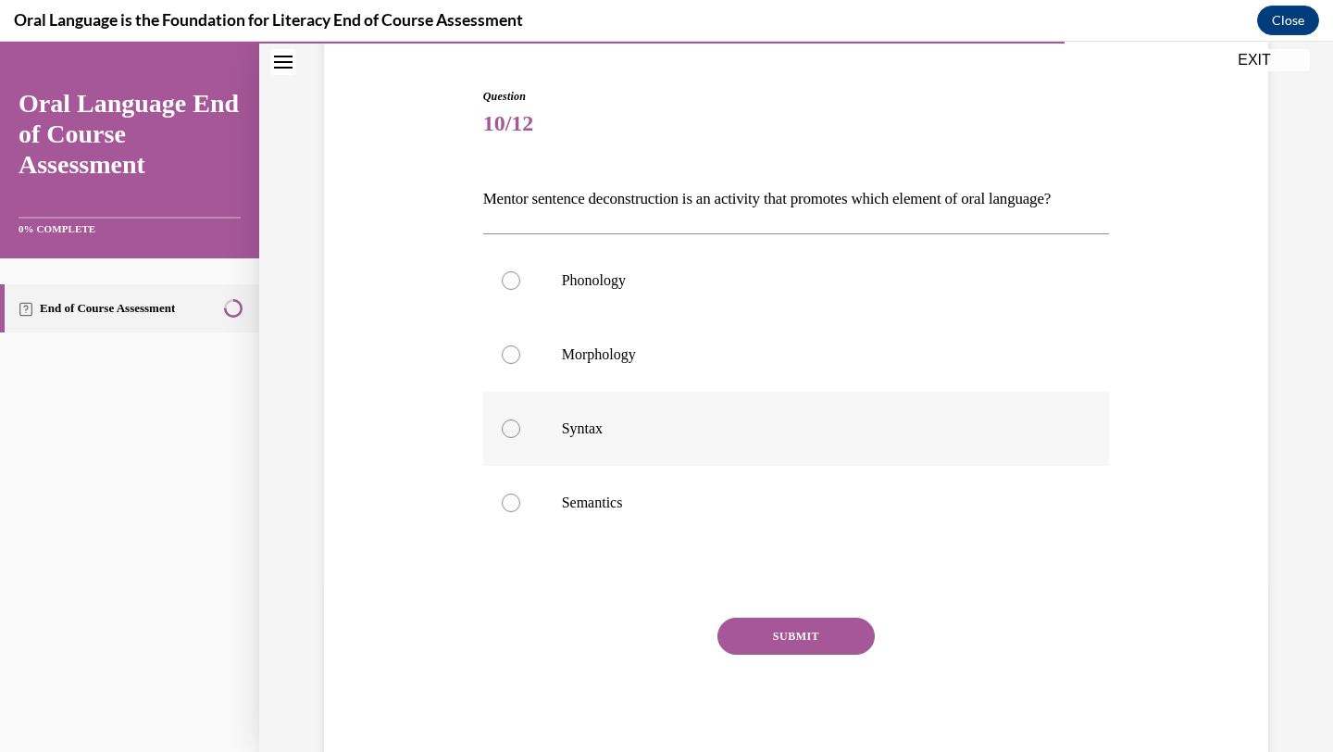
click at [628, 438] on p "Syntax" at bounding box center [813, 428] width 502 height 19
click at [520, 438] on input "Syntax" at bounding box center [511, 428] width 19 height 19
radio input "true"
click at [769, 655] on button "SUBMIT" at bounding box center [796, 636] width 157 height 37
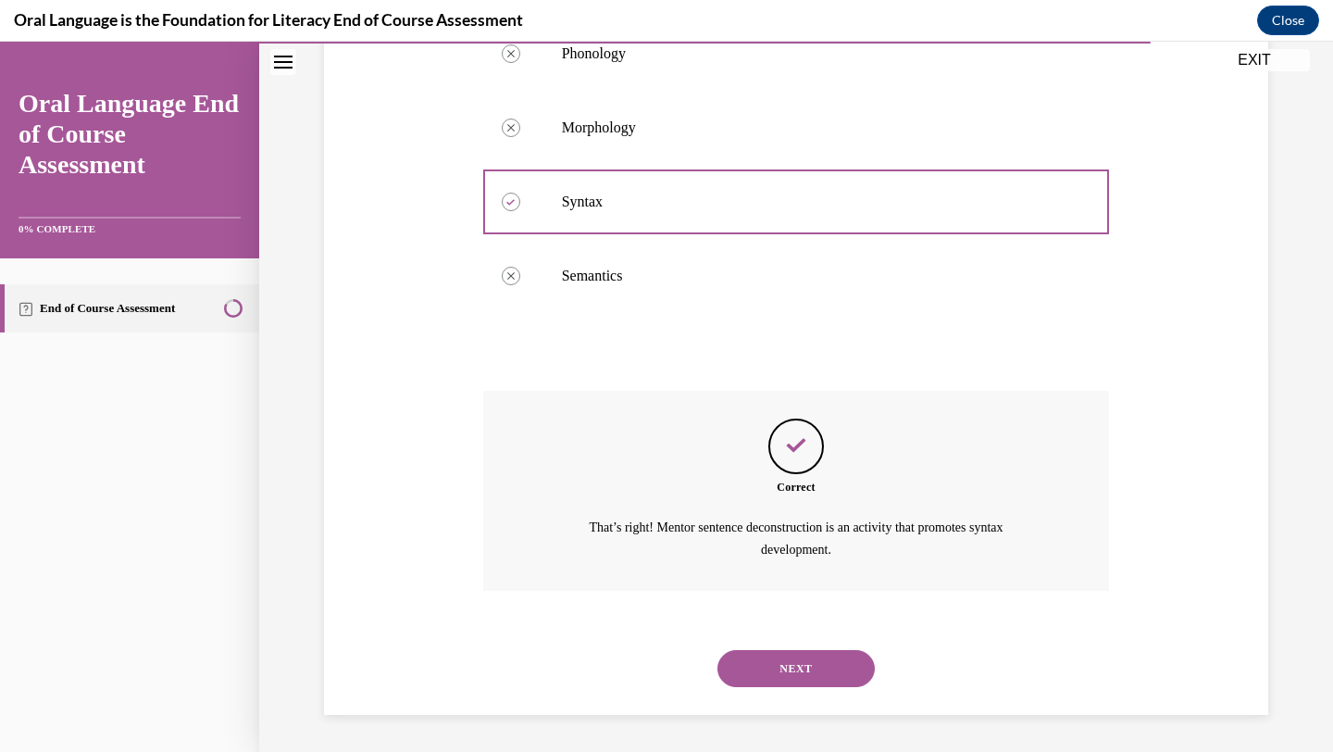
click at [822, 673] on button "NEXT" at bounding box center [796, 668] width 157 height 37
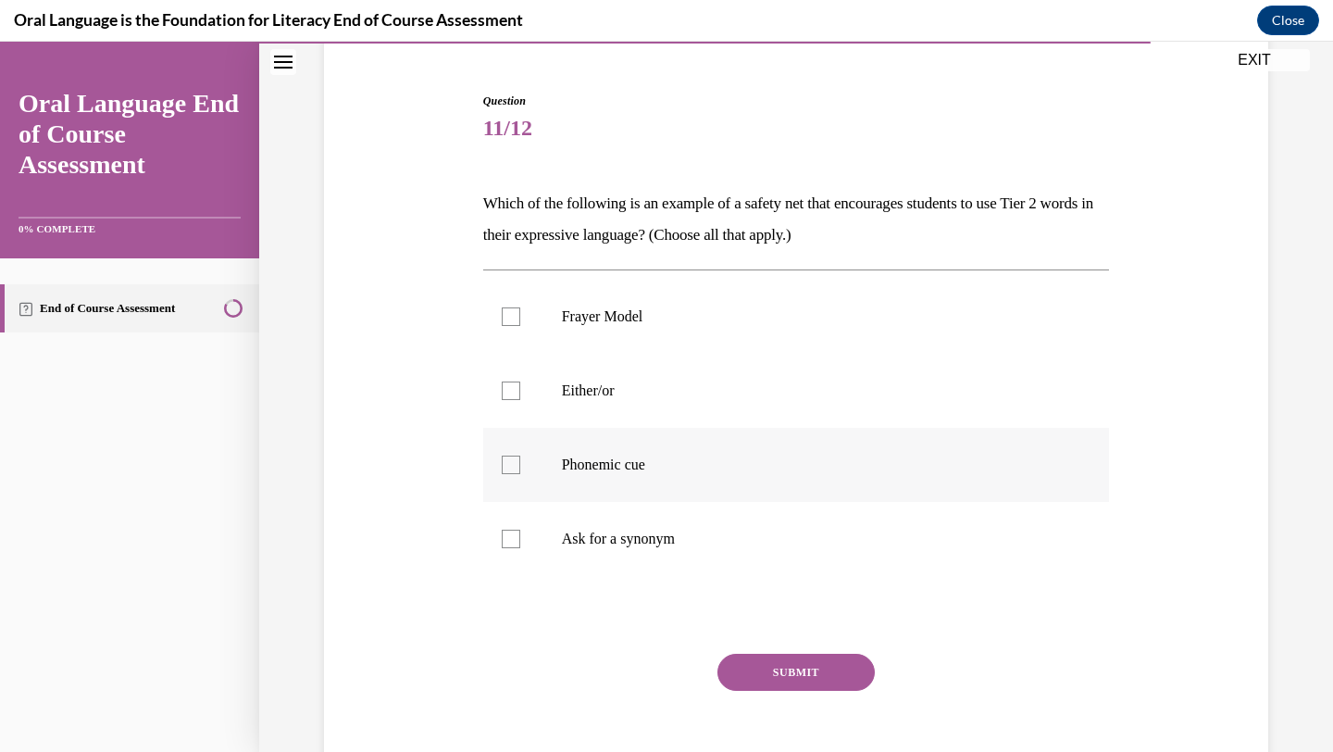
scroll to position [164, 0]
click at [639, 329] on label "Frayer Model" at bounding box center [796, 318] width 627 height 74
click at [520, 327] on input "Frayer Model" at bounding box center [511, 317] width 19 height 19
checkbox input "true"
click at [647, 554] on label "Ask for a synonym" at bounding box center [796, 540] width 627 height 74
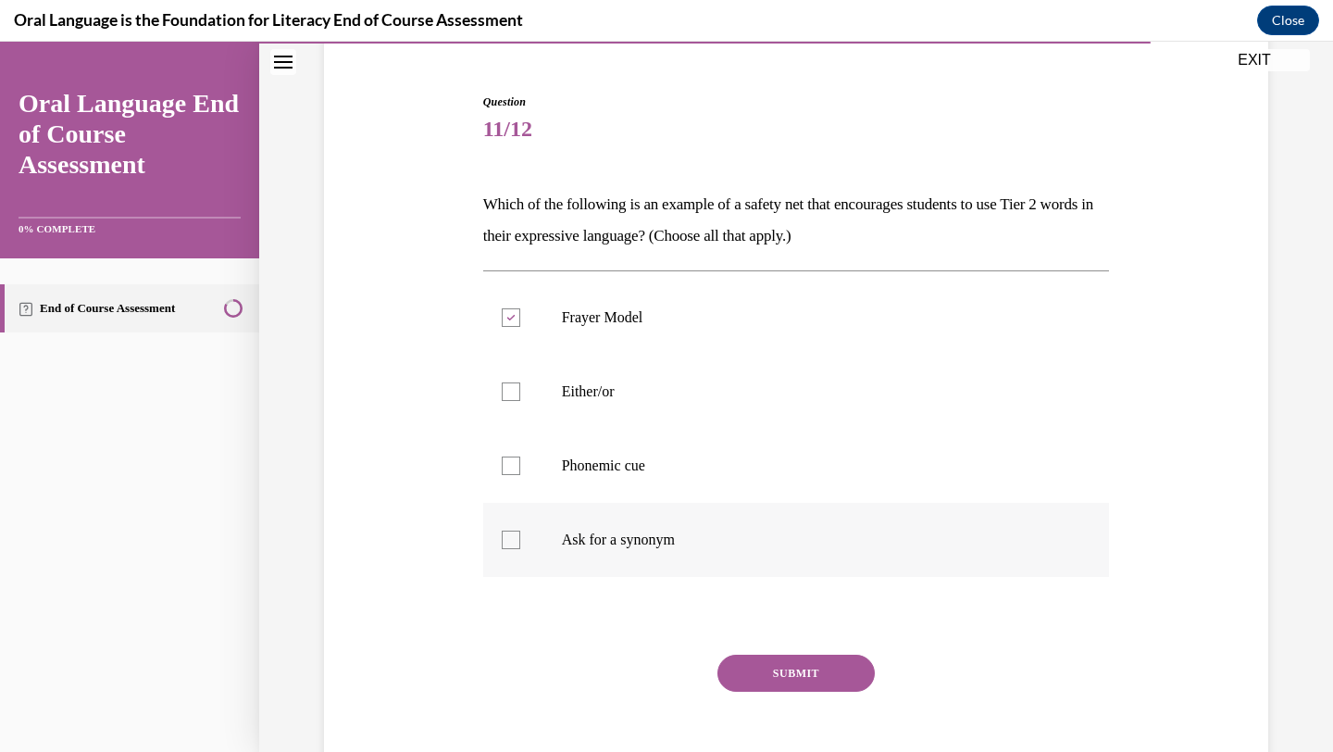
click at [520, 549] on input "Ask for a synonym" at bounding box center [511, 540] width 19 height 19
checkbox input "true"
click at [771, 677] on button "SUBMIT" at bounding box center [796, 673] width 157 height 37
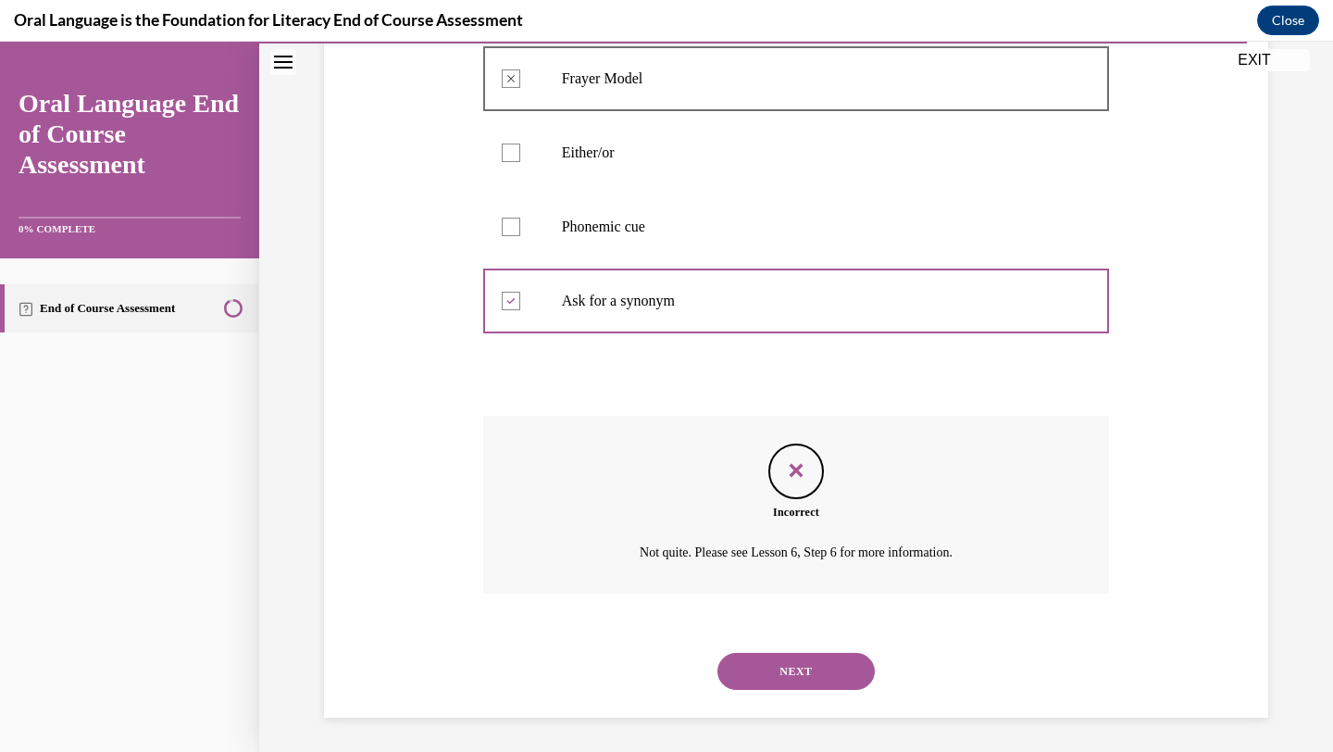
scroll to position [406, 0]
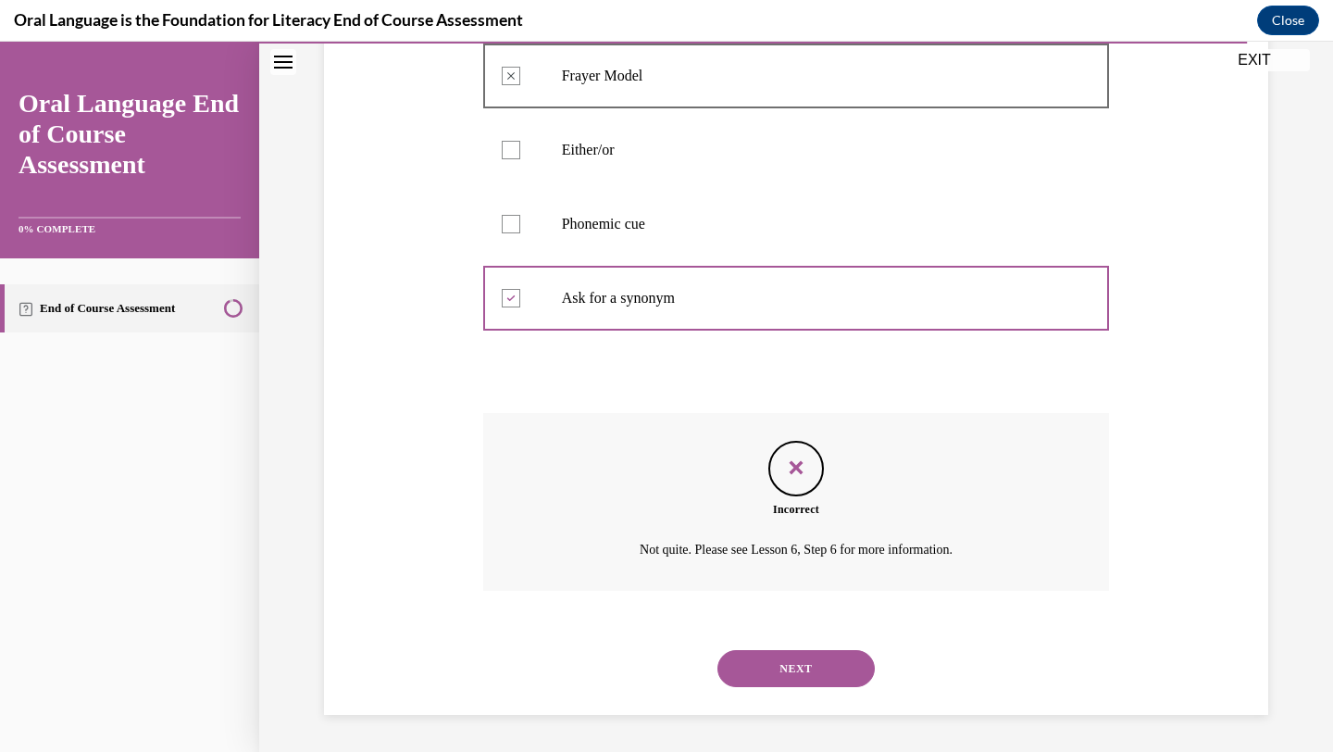
click at [771, 677] on button "NEXT" at bounding box center [796, 668] width 157 height 37
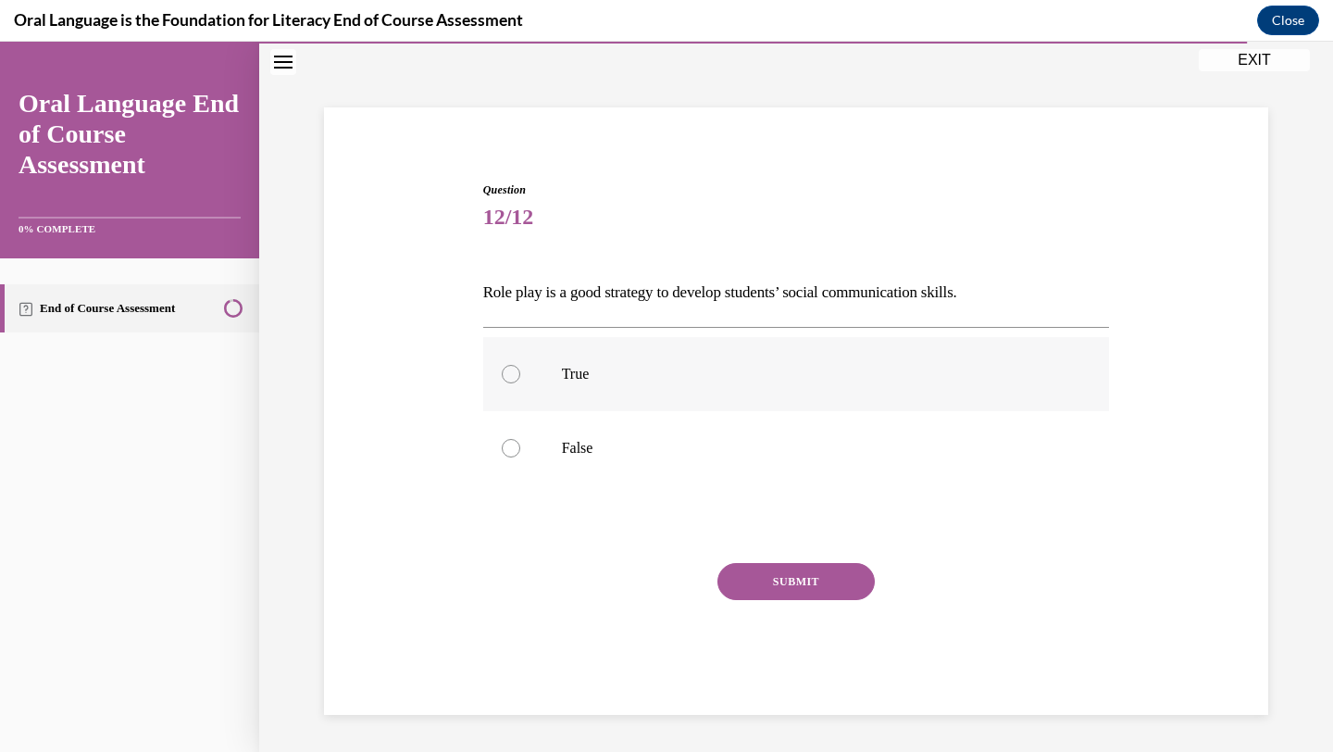
click at [578, 355] on label "True" at bounding box center [796, 374] width 627 height 74
click at [520, 365] on input "True" at bounding box center [511, 374] width 19 height 19
radio input "true"
click at [753, 590] on button "SUBMIT" at bounding box center [796, 581] width 157 height 37
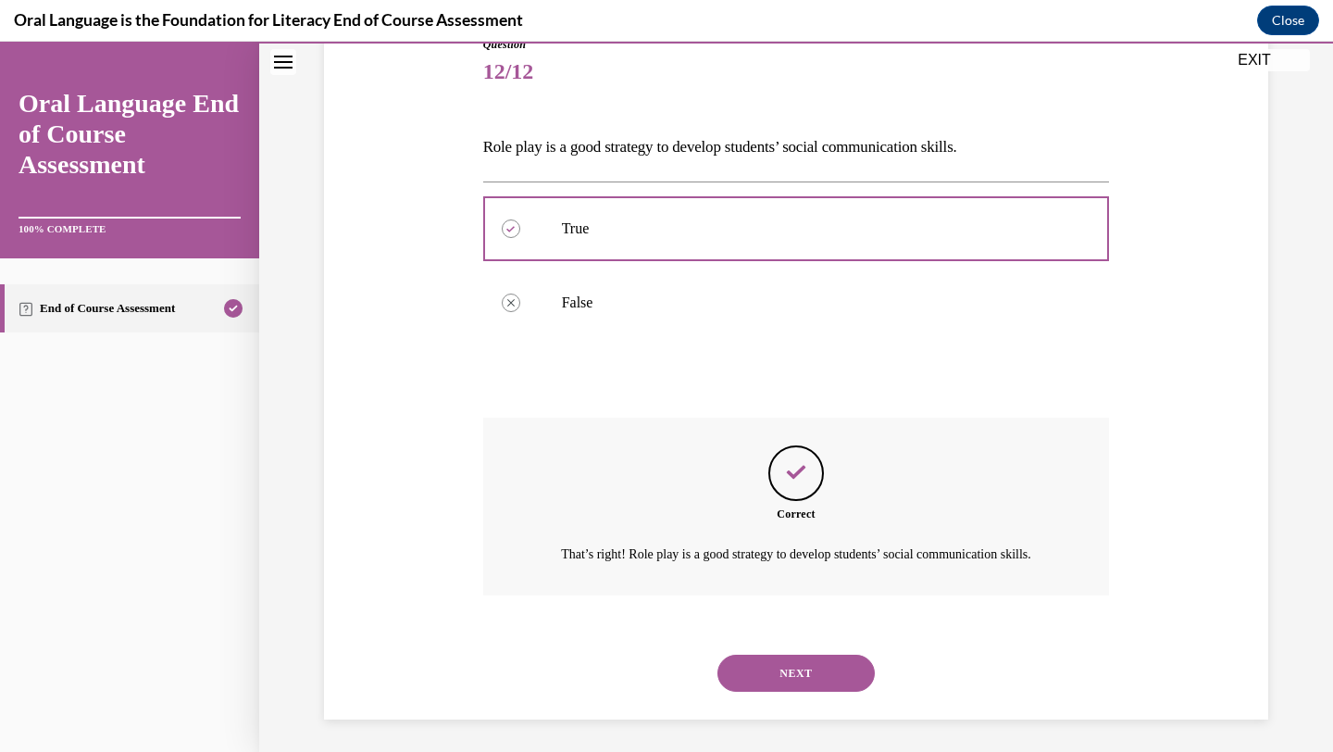
scroll to position [247, 0]
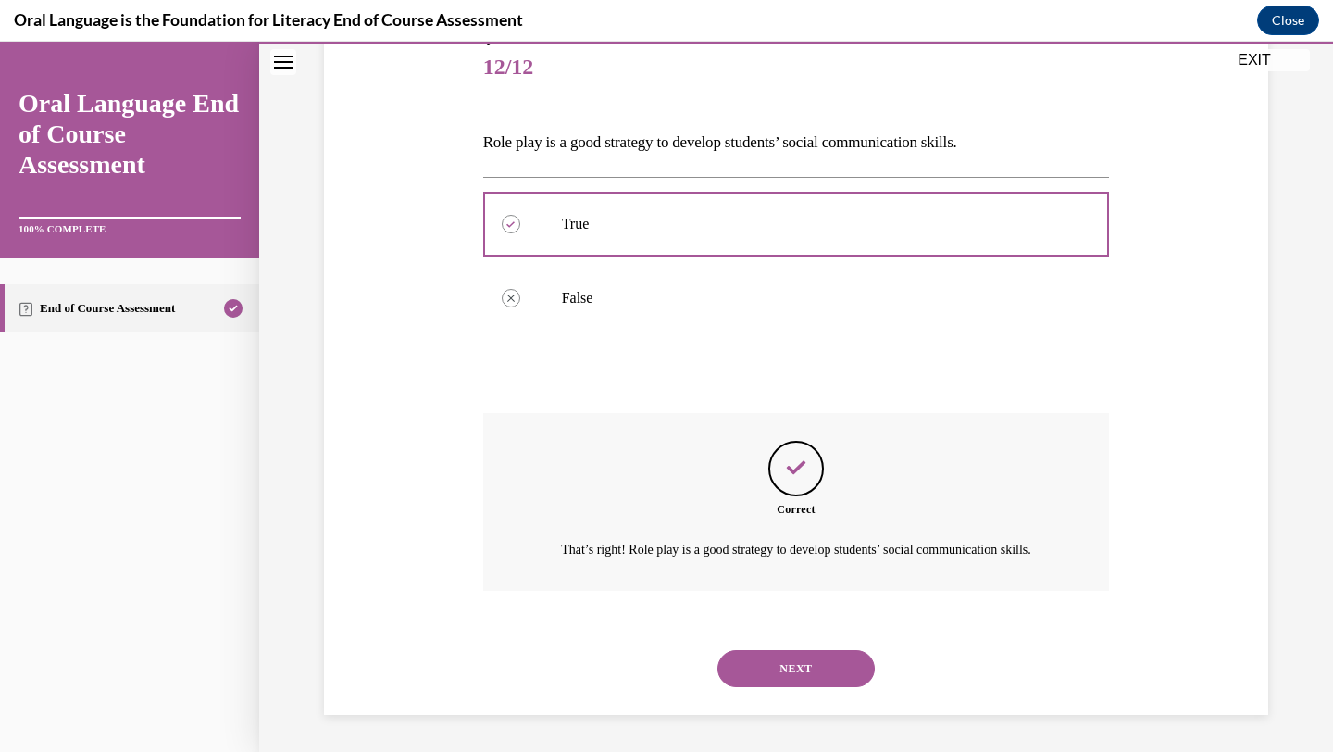
click at [803, 683] on button "NEXT" at bounding box center [796, 668] width 157 height 37
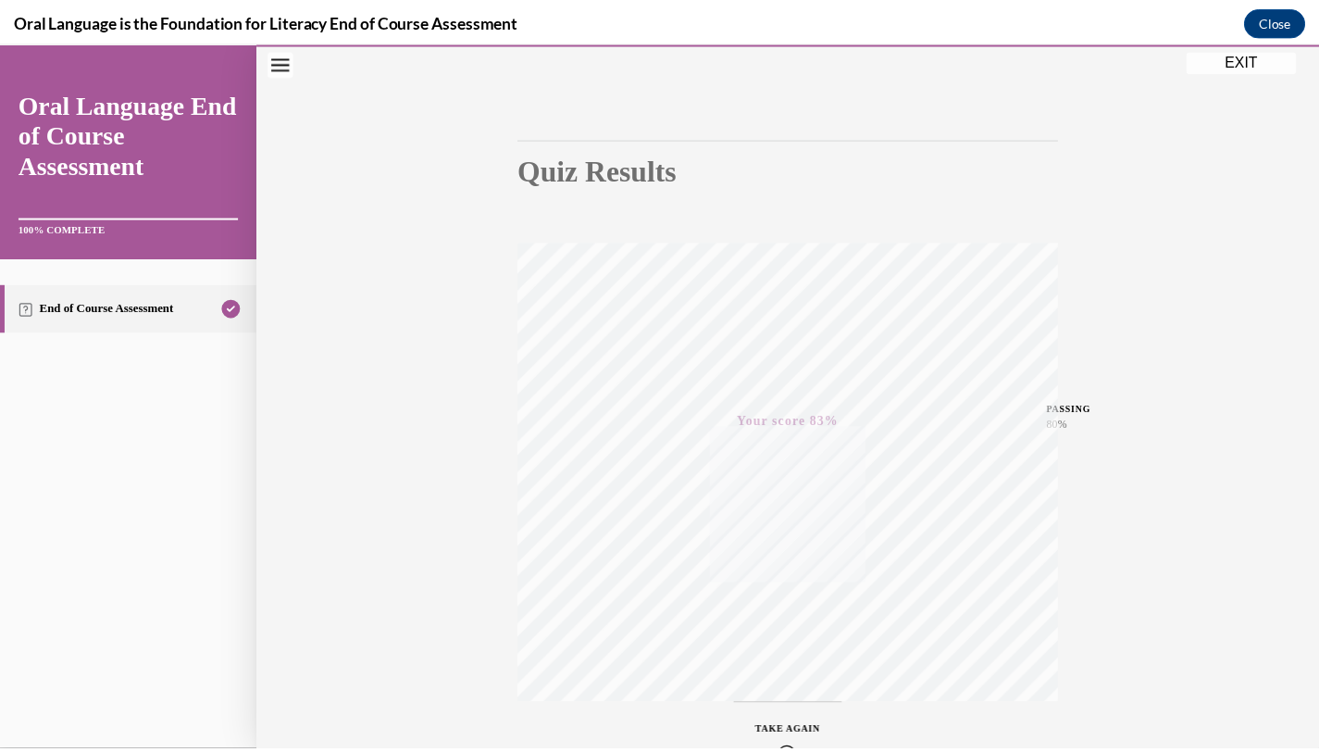
scroll to position [239, 0]
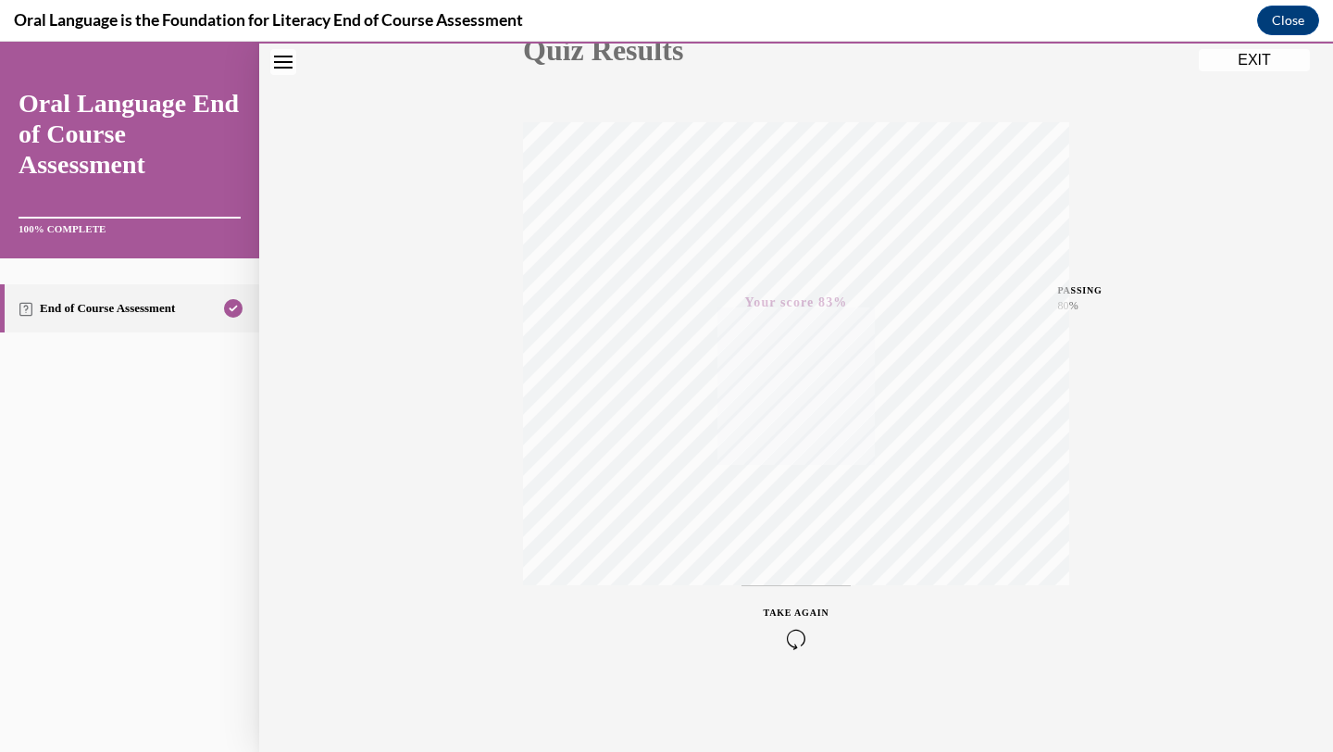
click at [1260, 67] on button "EXIT" at bounding box center [1254, 60] width 111 height 22
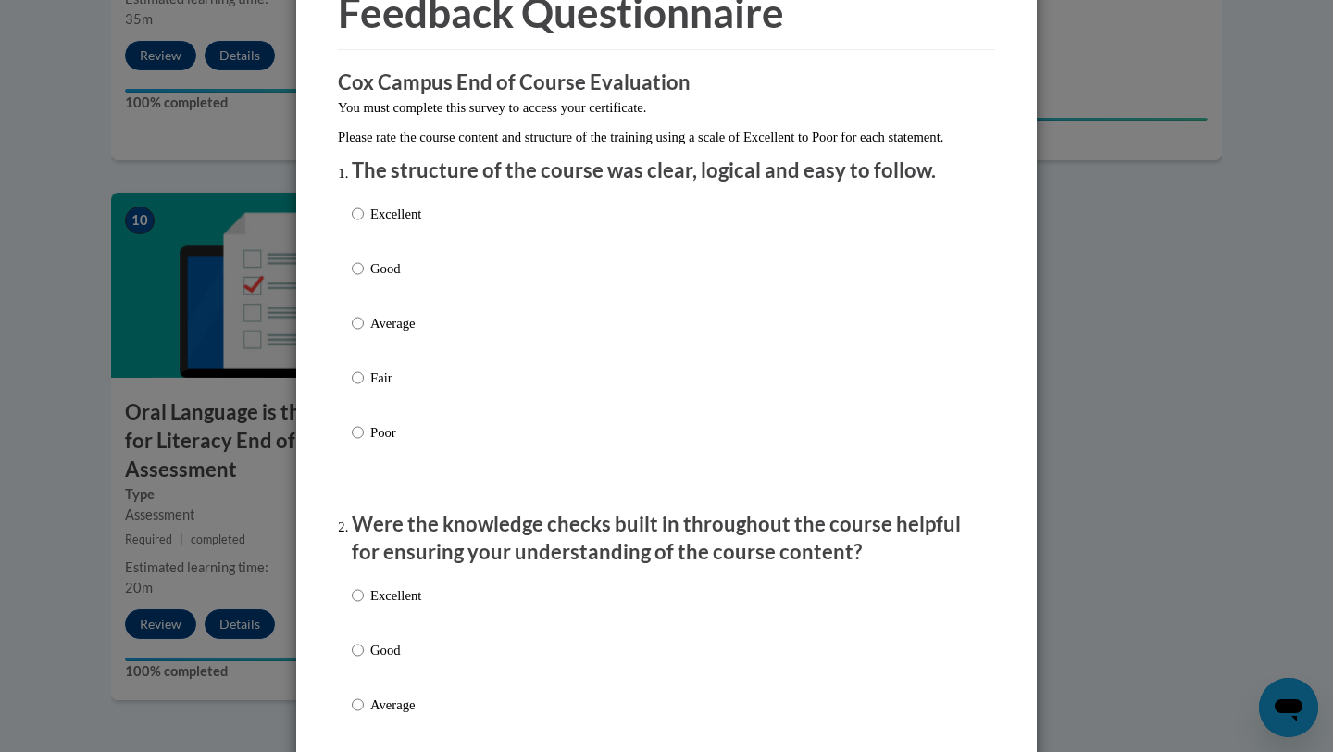
scroll to position [104, 0]
click at [468, 254] on div "Excellent Good Average Fair Poor" at bounding box center [667, 344] width 630 height 302
click at [467, 243] on div "Excellent Good Average Fair Poor" at bounding box center [667, 344] width 630 height 302
click at [414, 222] on p "Excellent" at bounding box center [395, 212] width 51 height 20
click at [364, 222] on input "Excellent" at bounding box center [358, 212] width 12 height 20
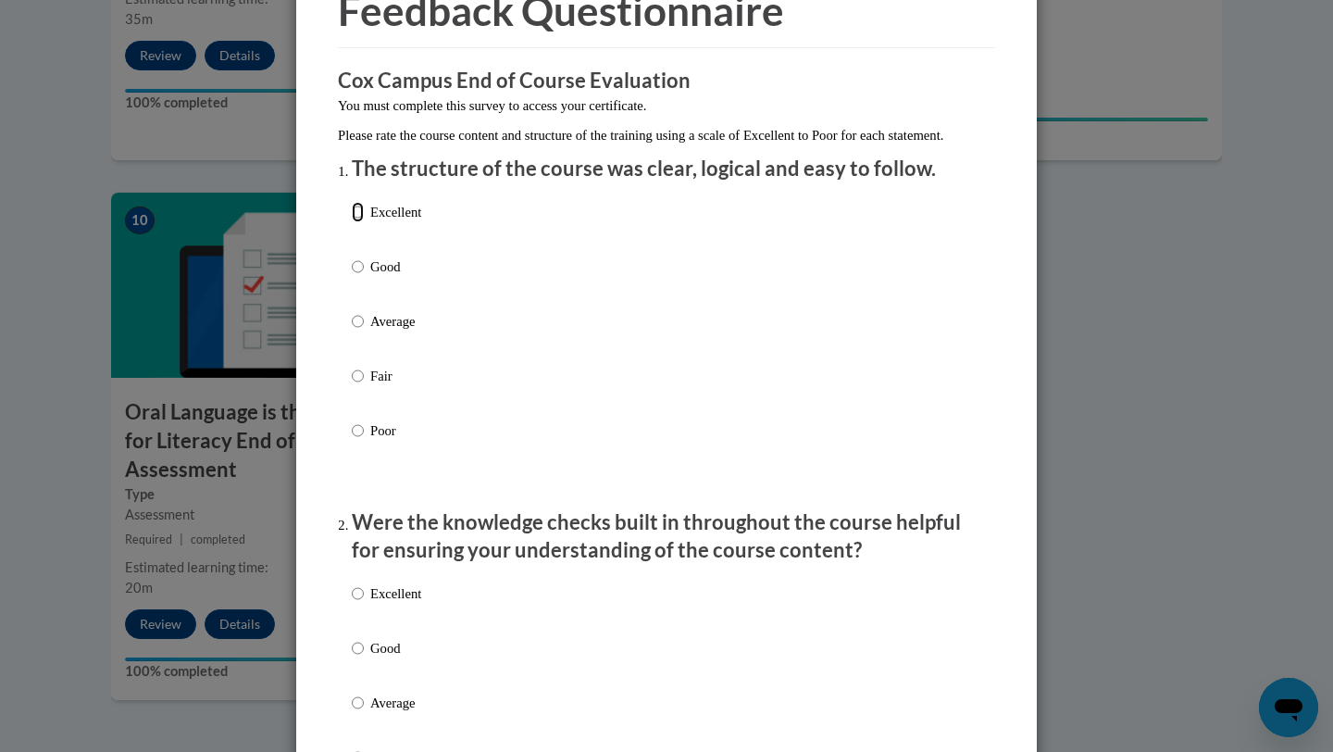
radio input "true"
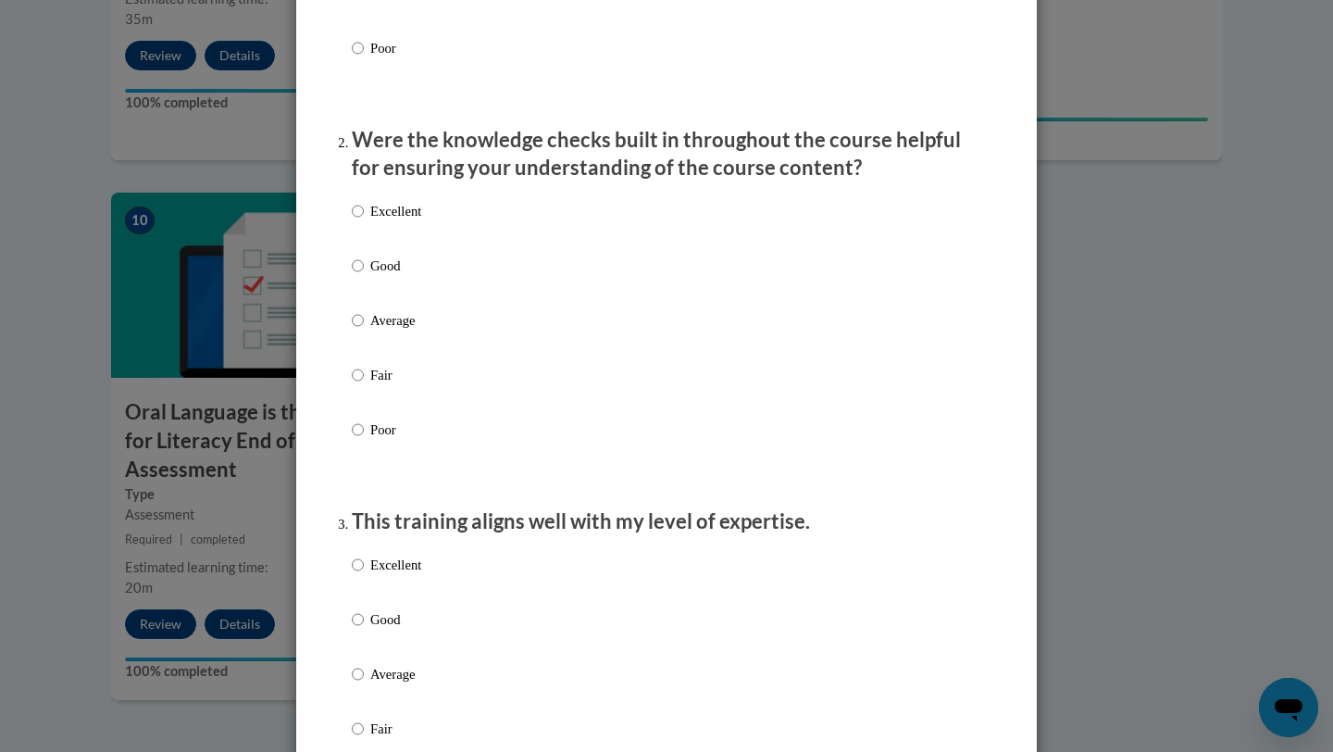
scroll to position [484, 0]
click at [385, 278] on p "Good" at bounding box center [395, 267] width 51 height 20
click at [364, 278] on input "Good" at bounding box center [358, 267] width 12 height 20
radio input "true"
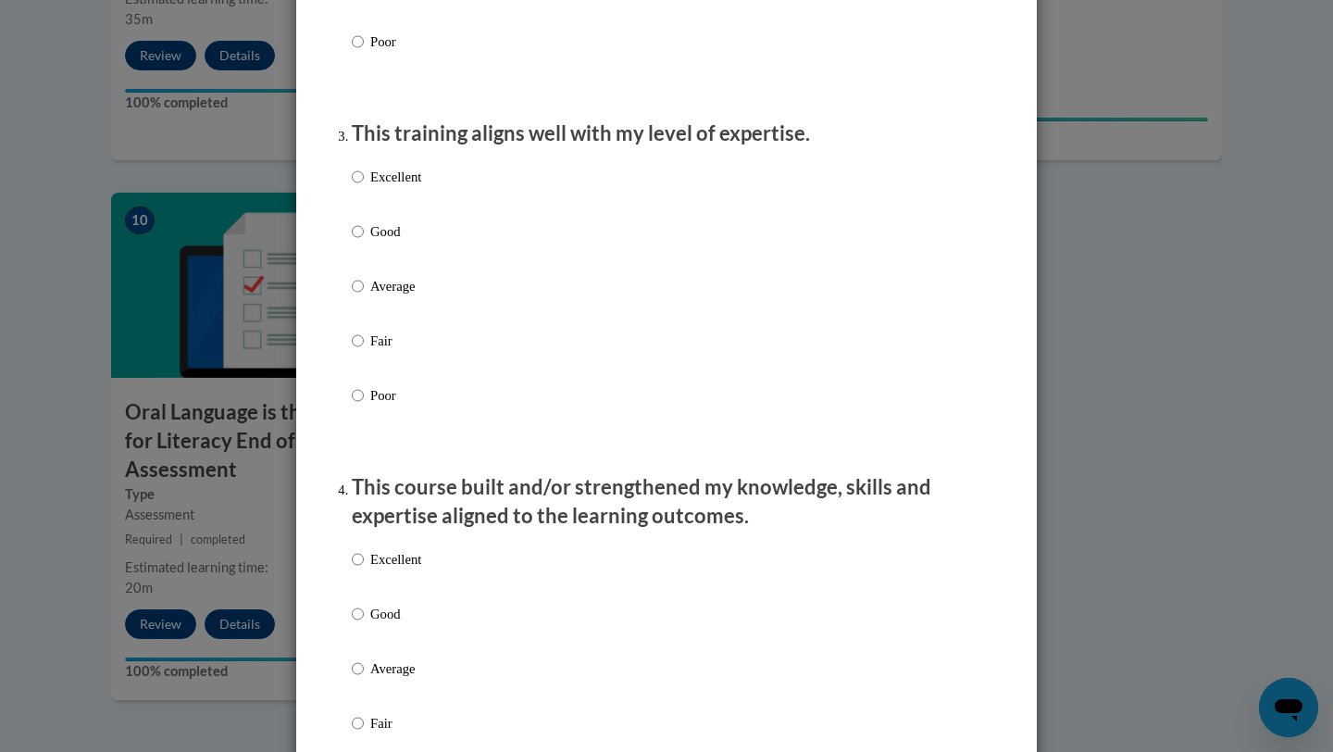
scroll to position [880, 0]
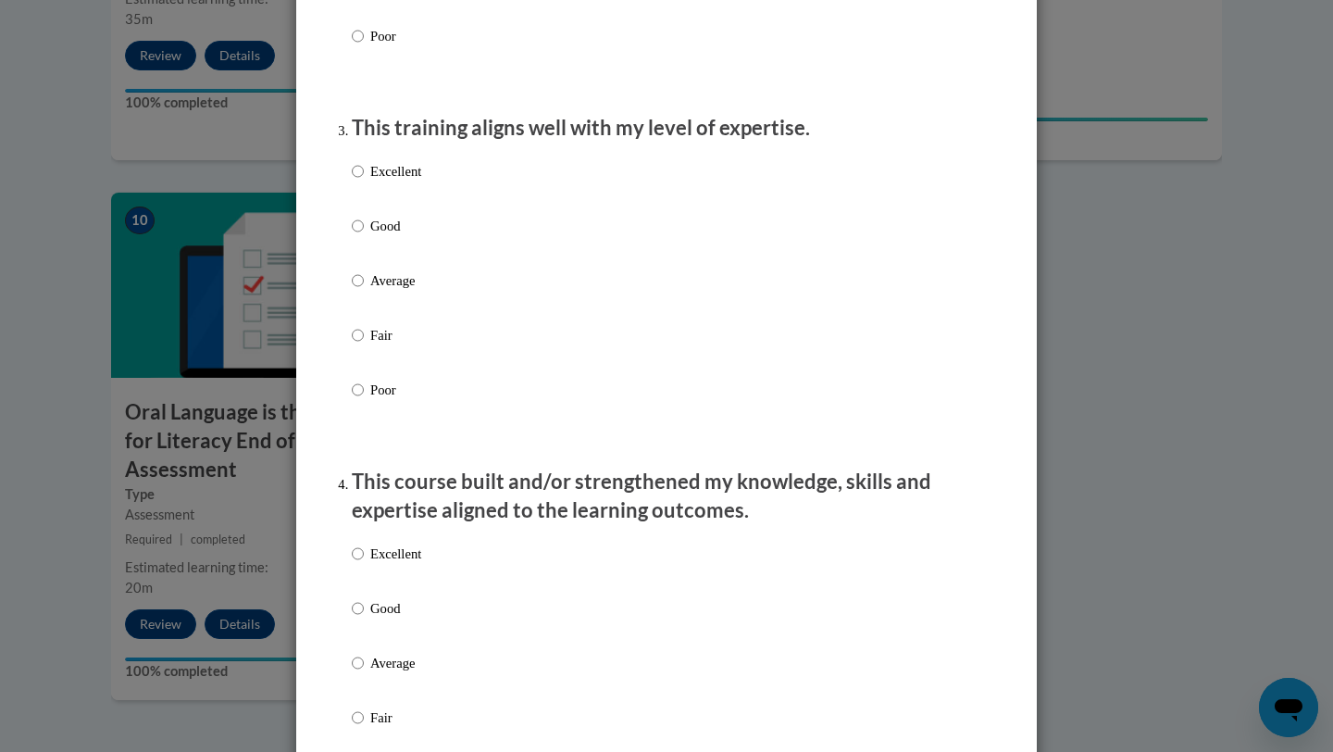
click at [380, 236] on p "Good" at bounding box center [395, 226] width 51 height 20
click at [364, 236] on input "Good" at bounding box center [358, 226] width 12 height 20
radio input "true"
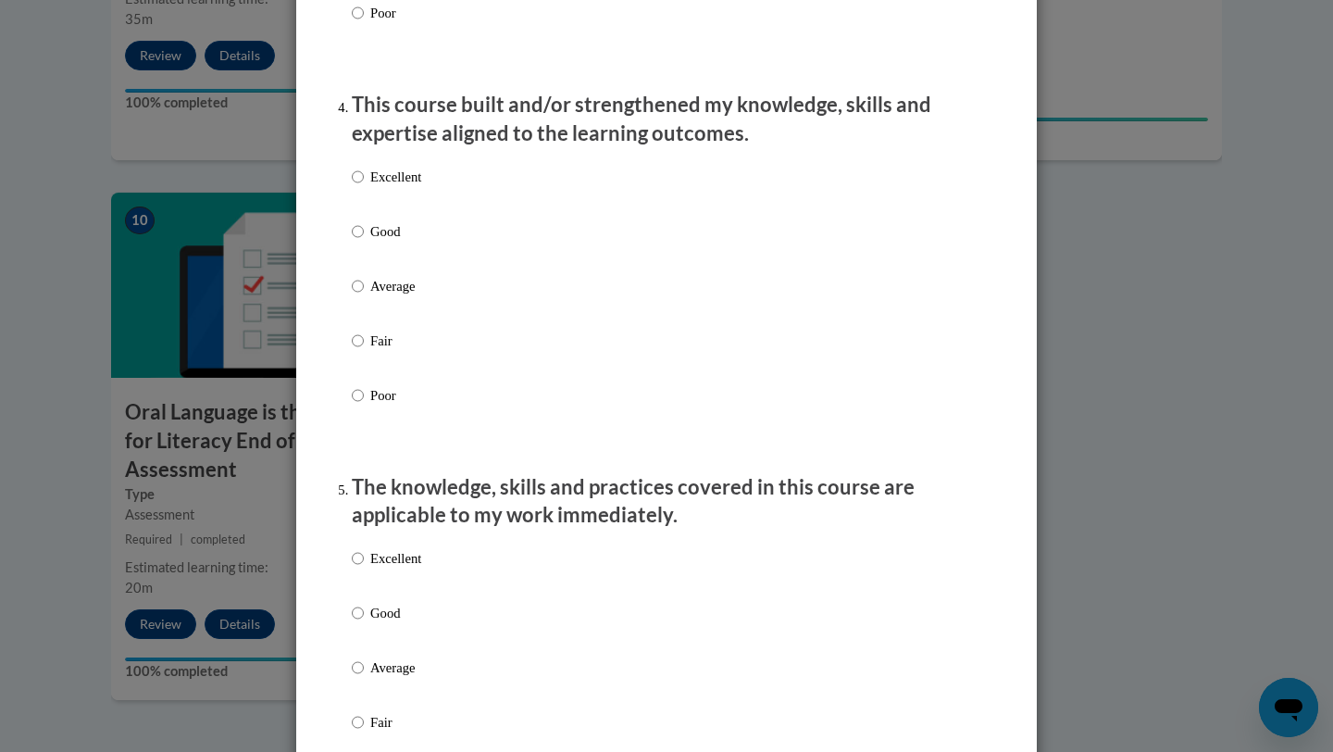
scroll to position [1257, 0]
click at [381, 186] on p "Excellent" at bounding box center [395, 176] width 51 height 20
click at [364, 186] on input "Excellent" at bounding box center [358, 176] width 12 height 20
radio input "true"
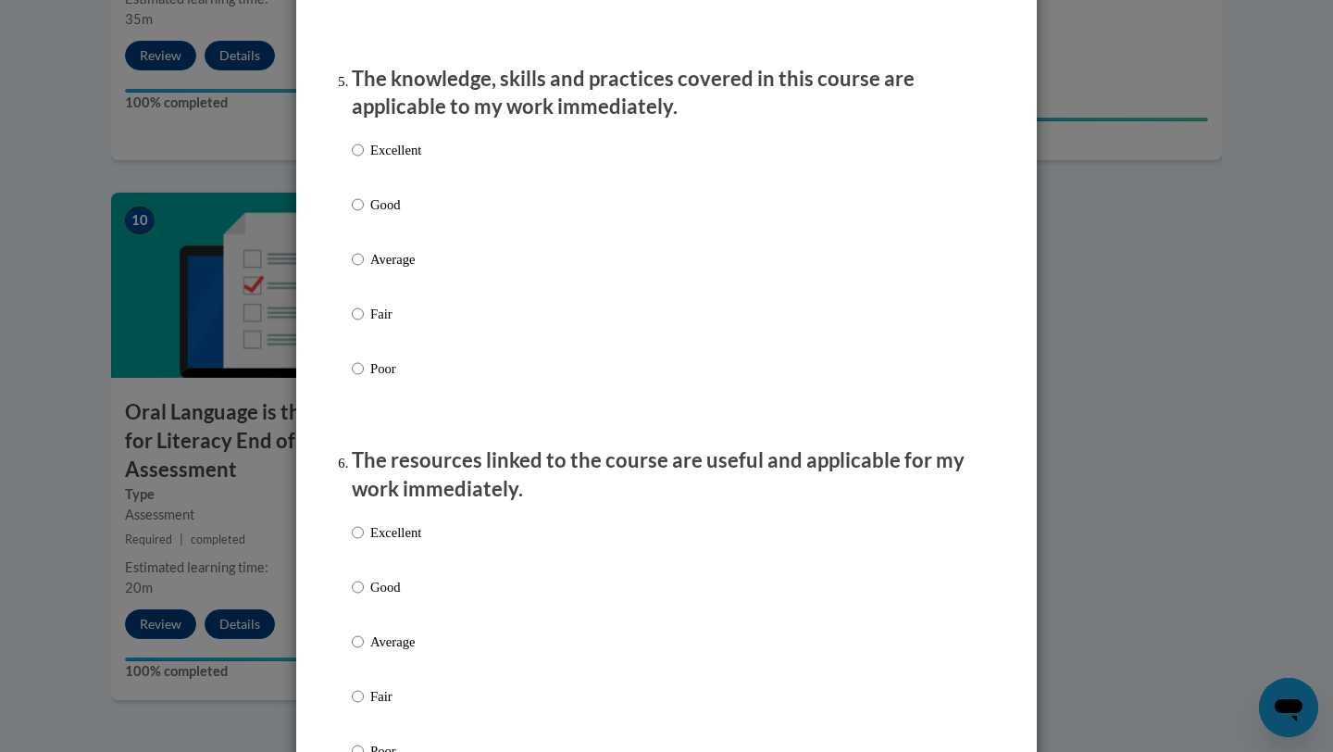
scroll to position [1662, 0]
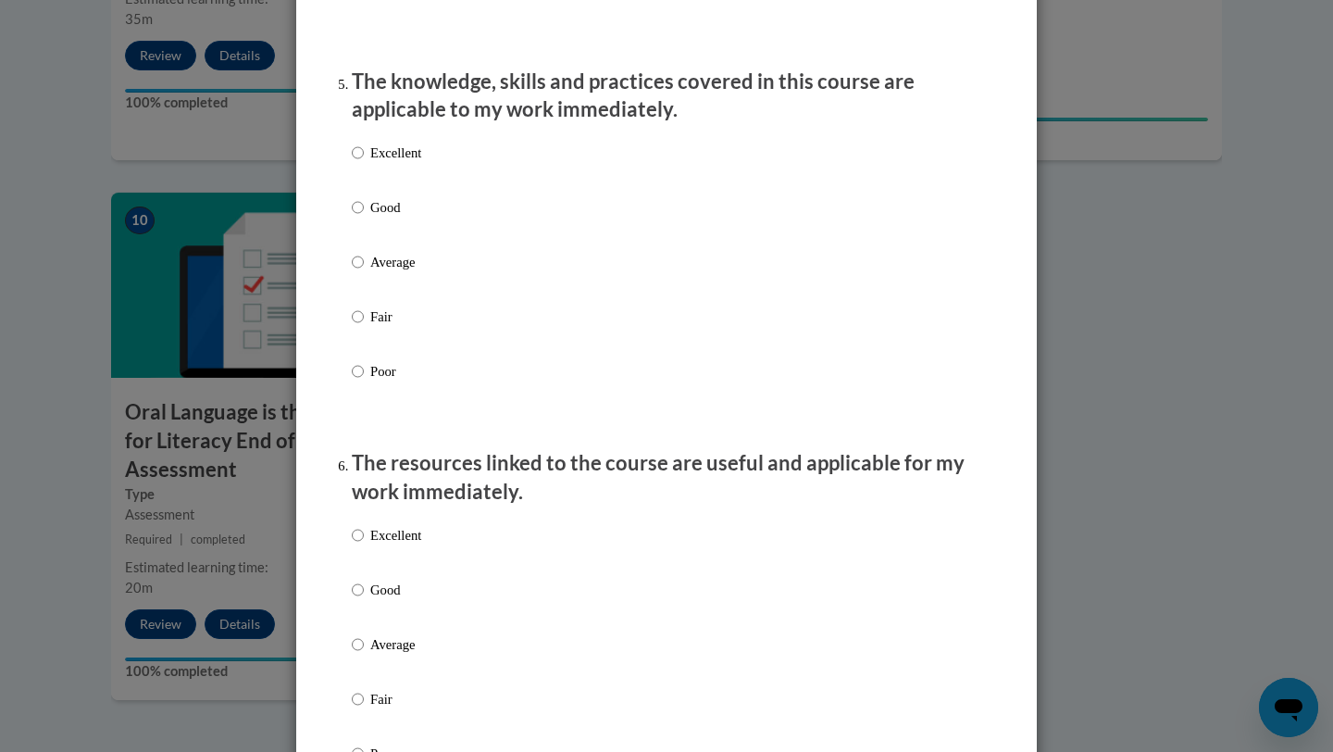
click at [371, 163] on p "Excellent" at bounding box center [395, 153] width 51 height 20
click at [364, 163] on input "Excellent" at bounding box center [358, 153] width 12 height 20
radio input "true"
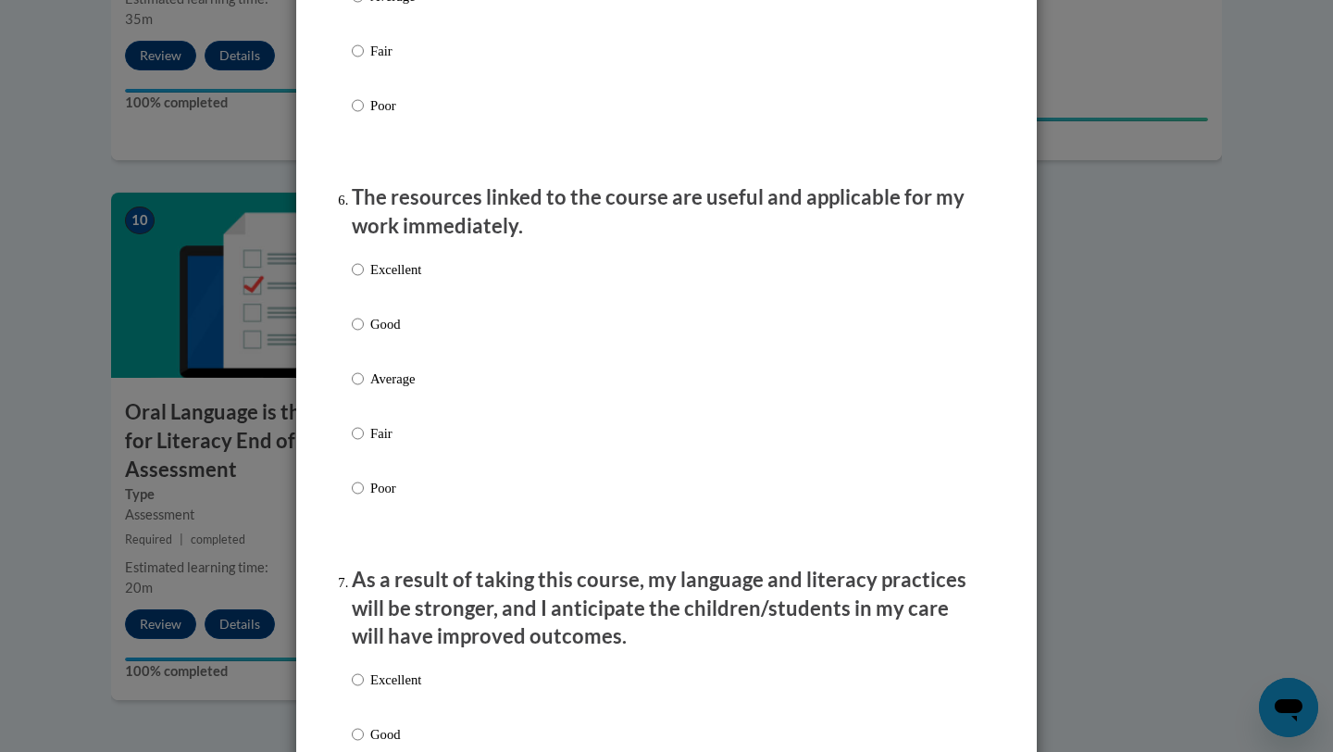
scroll to position [1987, 0]
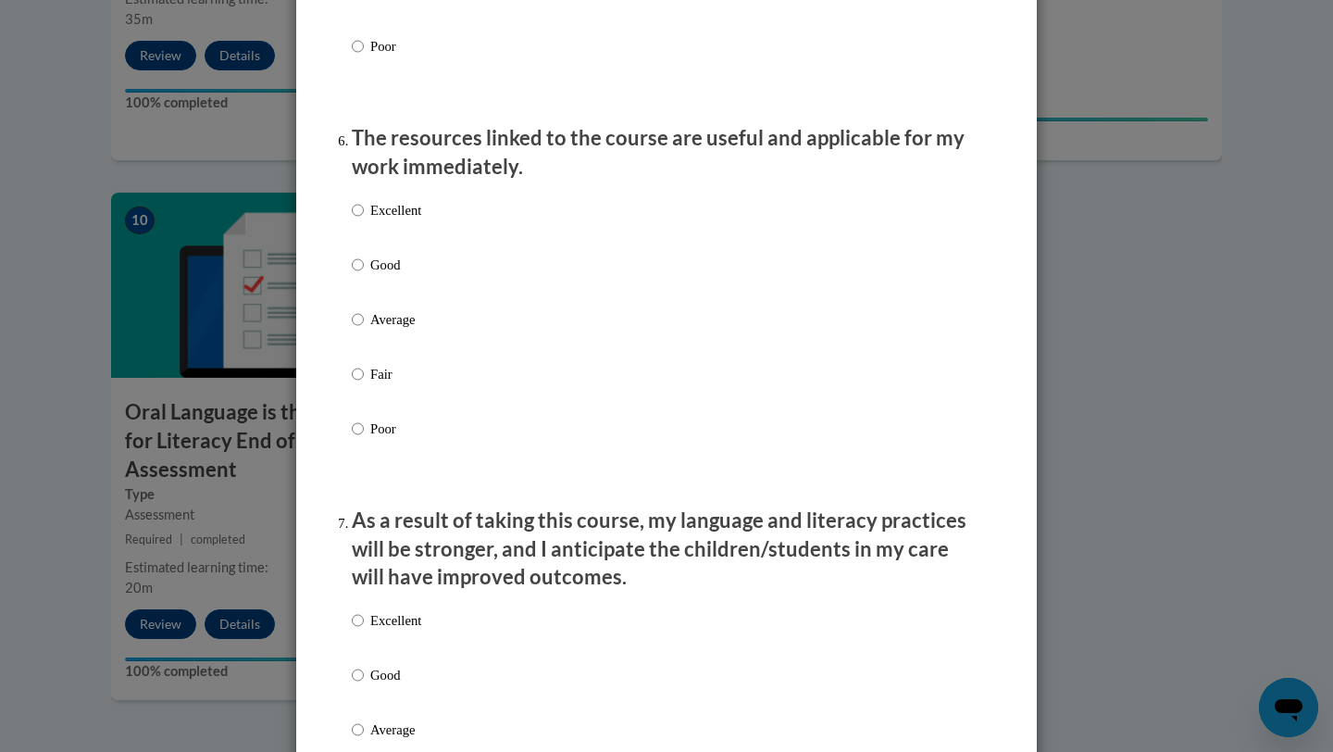
click at [371, 275] on p "Good" at bounding box center [395, 265] width 51 height 20
click at [364, 275] on input "Good" at bounding box center [358, 265] width 12 height 20
radio input "true"
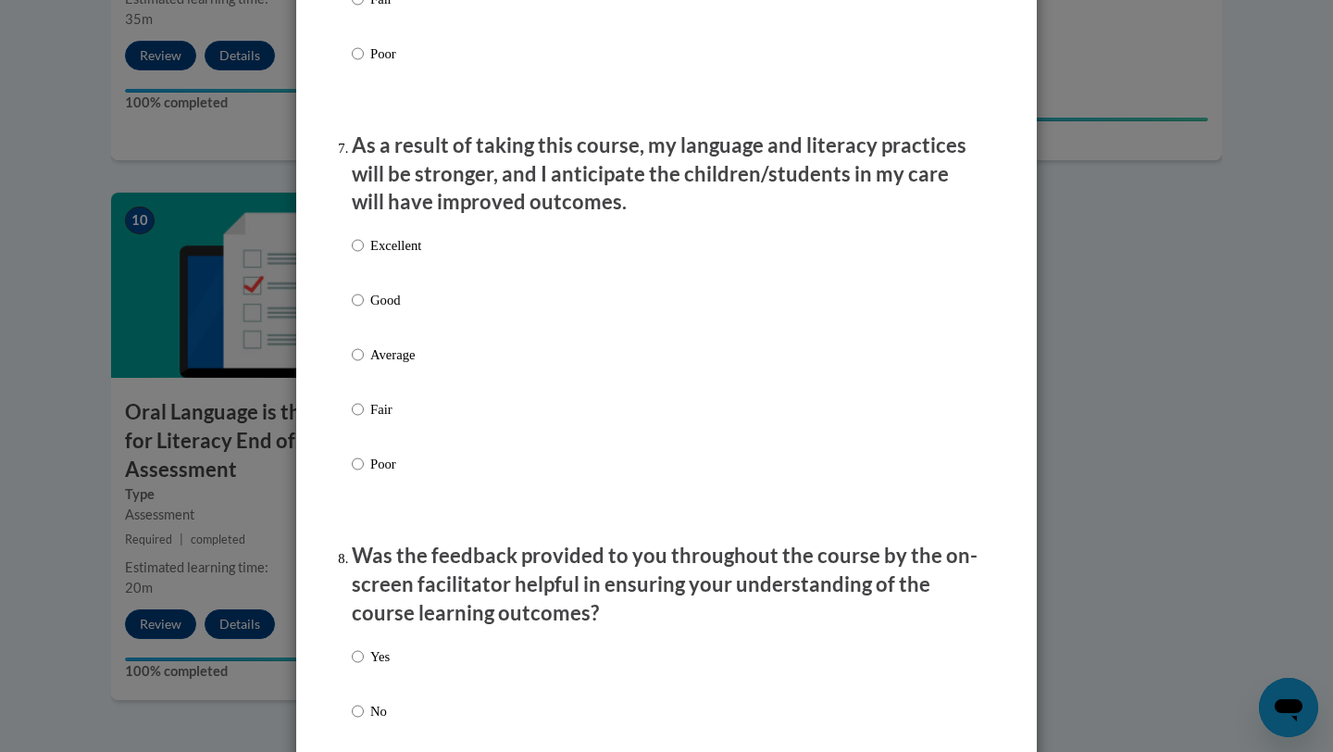
scroll to position [2368, 0]
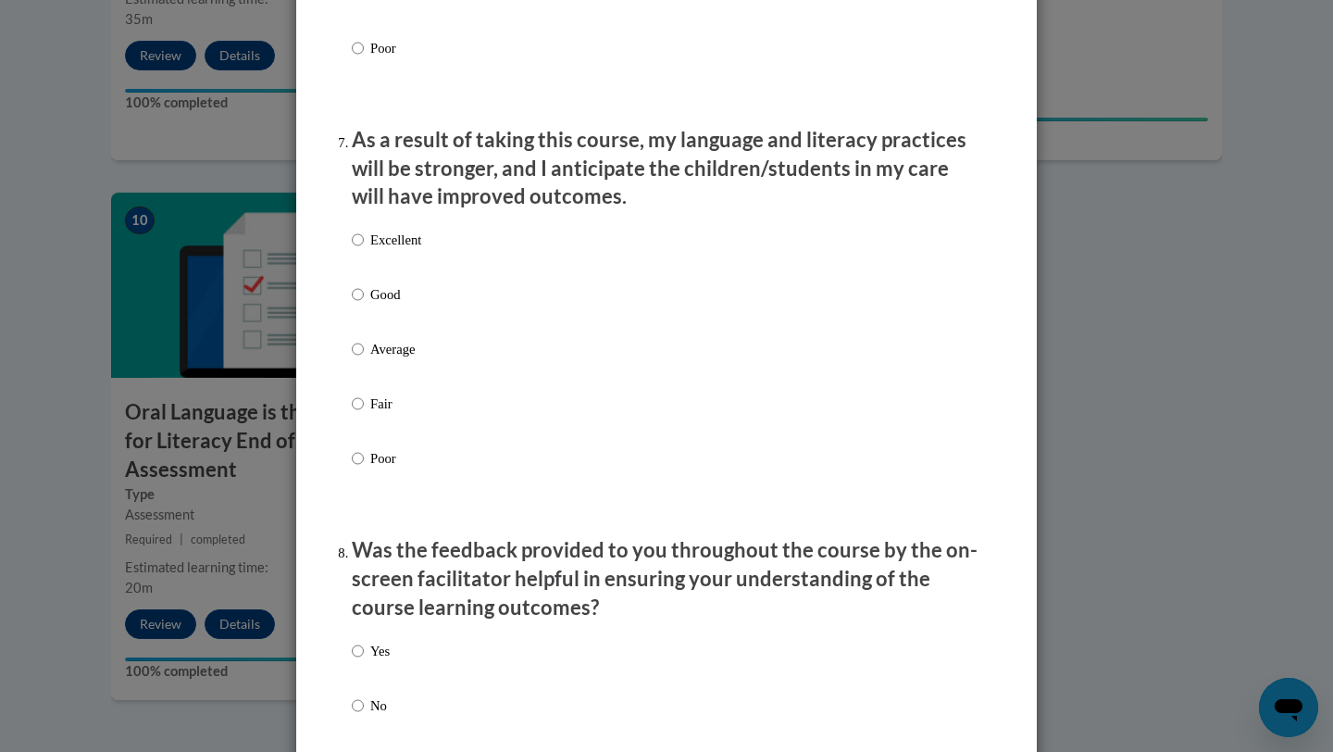
click at [382, 331] on label "Good" at bounding box center [386, 309] width 69 height 50
click at [364, 305] on input "Good" at bounding box center [358, 294] width 12 height 20
radio input "true"
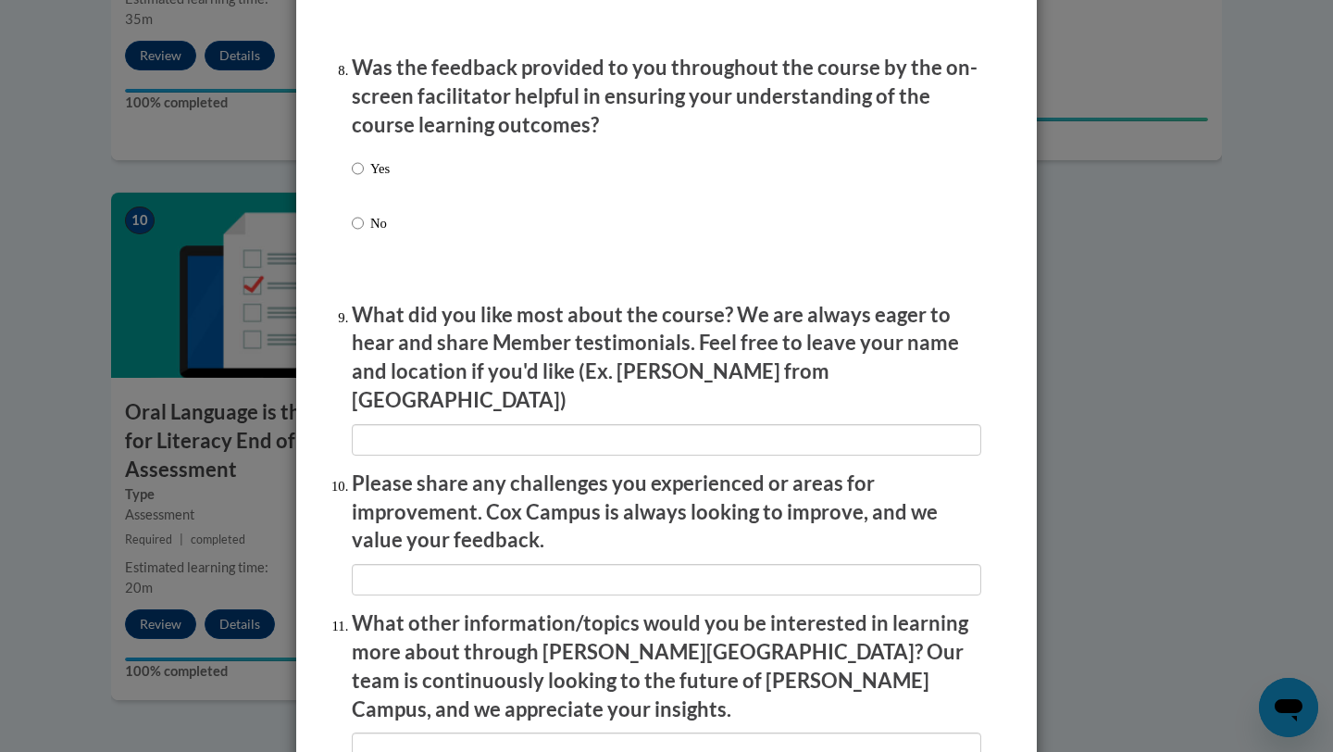
scroll to position [2856, 0]
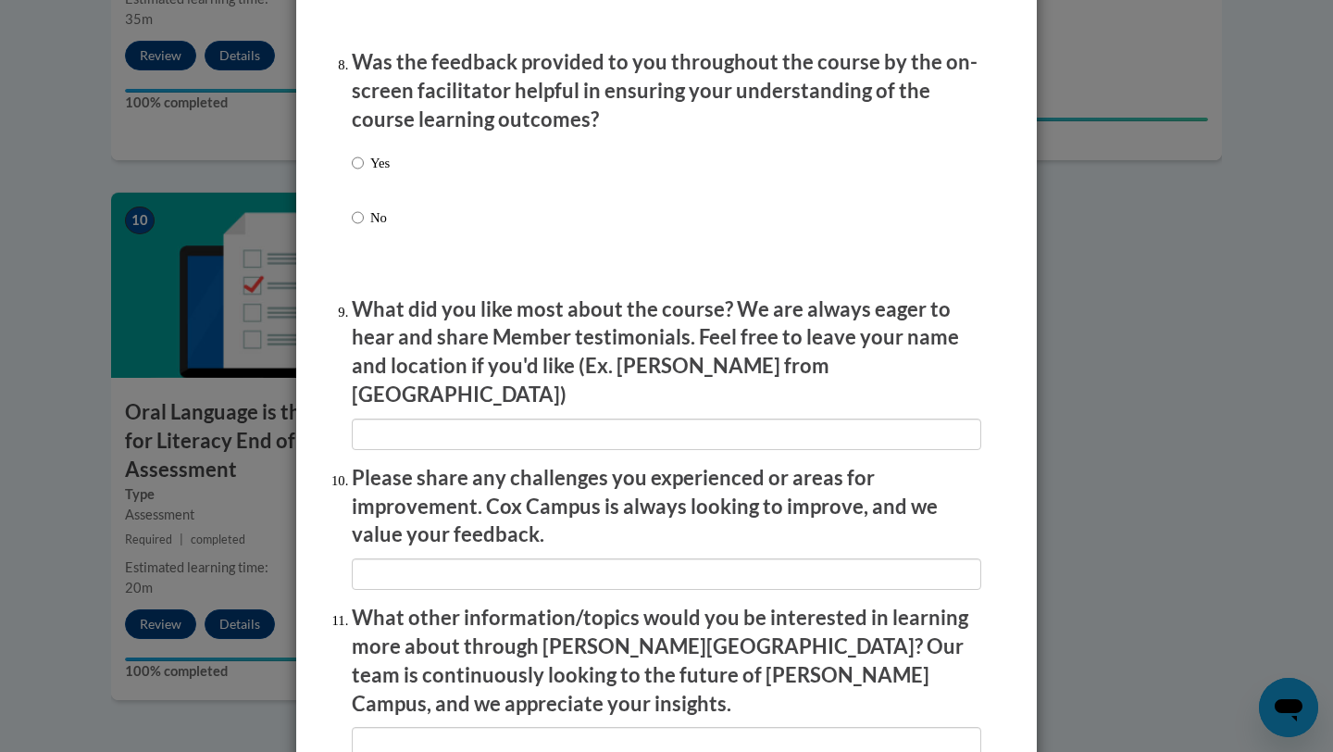
click at [370, 173] on p "Yes" at bounding box center [379, 163] width 19 height 20
click at [364, 173] on input "Yes" at bounding box center [358, 163] width 12 height 20
radio input "true"
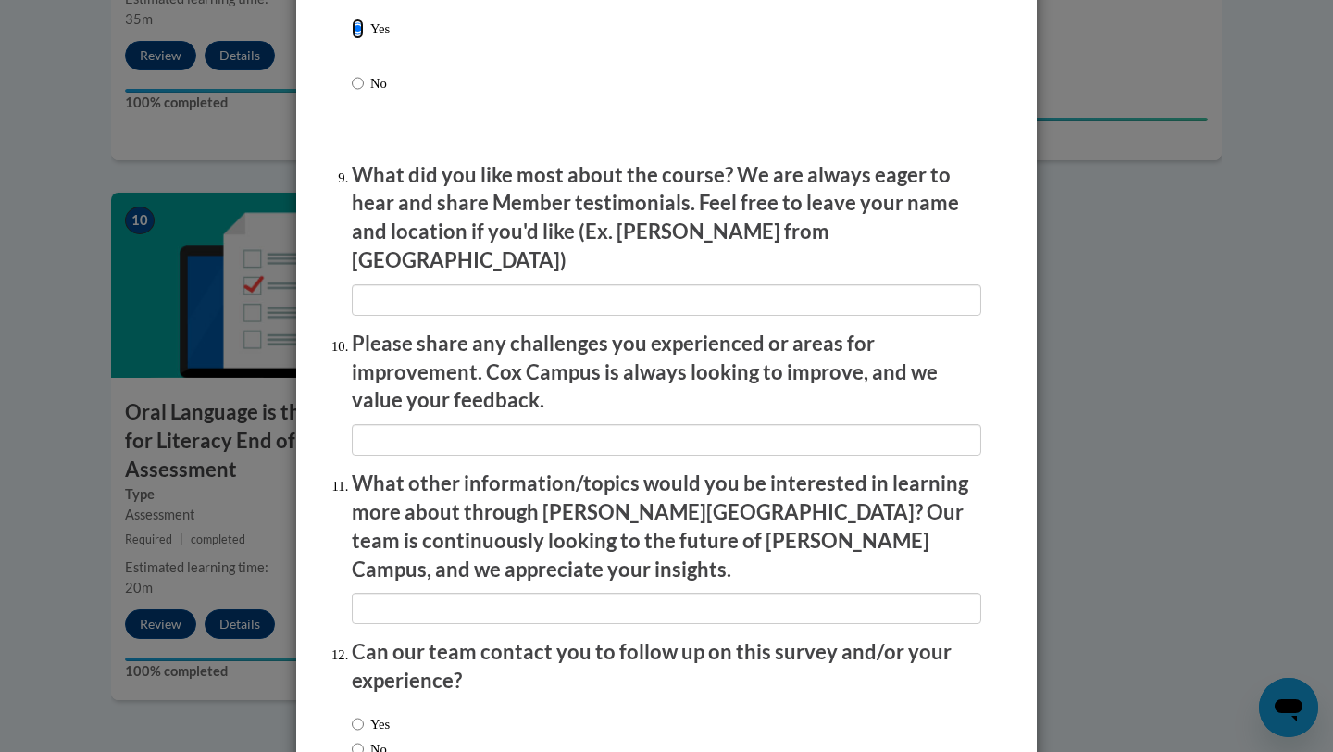
scroll to position [3001, 0]
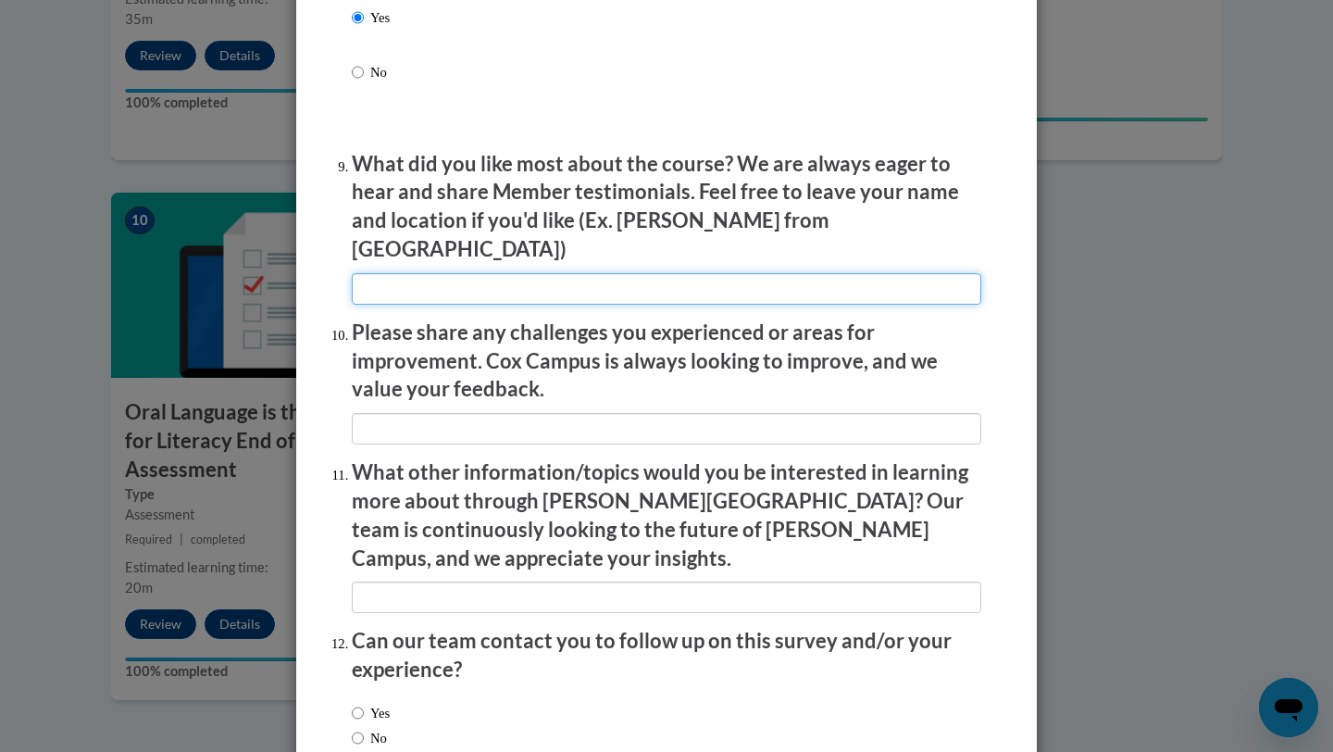
click at [441, 277] on input "textbox" at bounding box center [667, 288] width 630 height 31
type input "T"
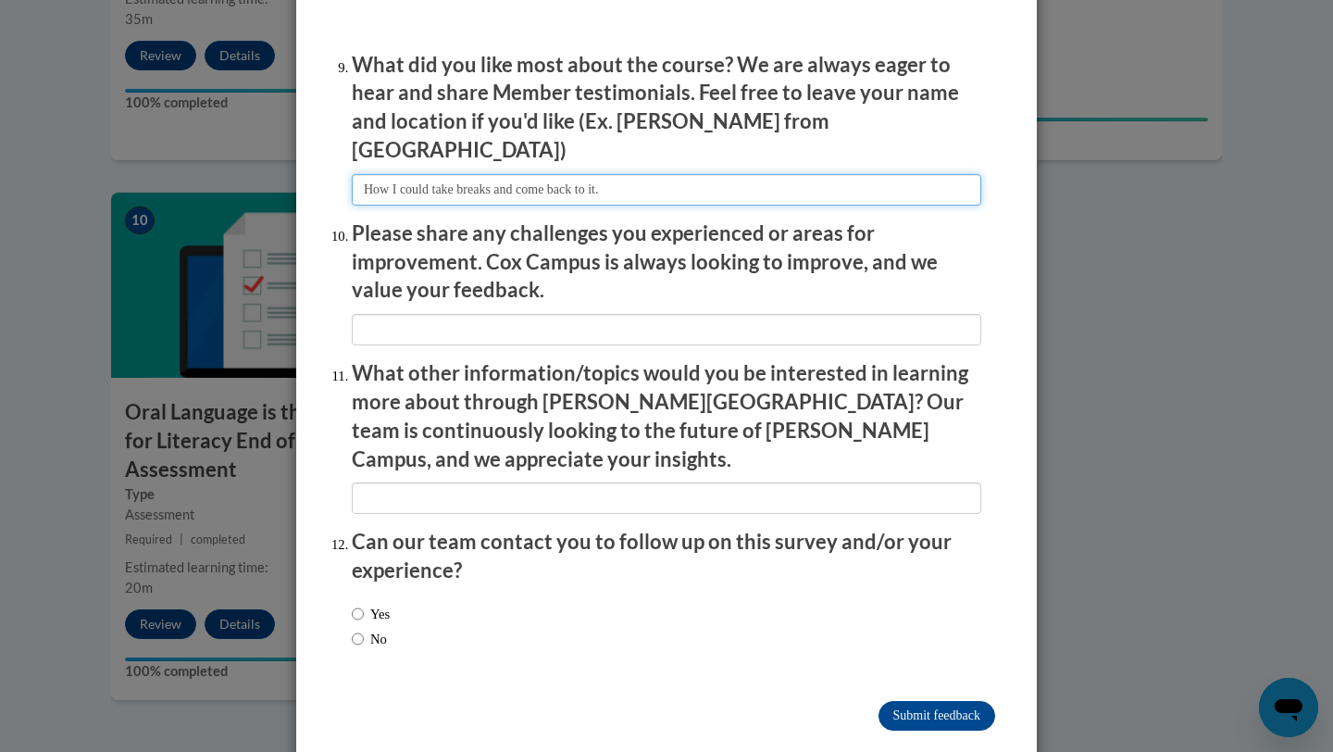
type input "How I could take breaks and come back to it."
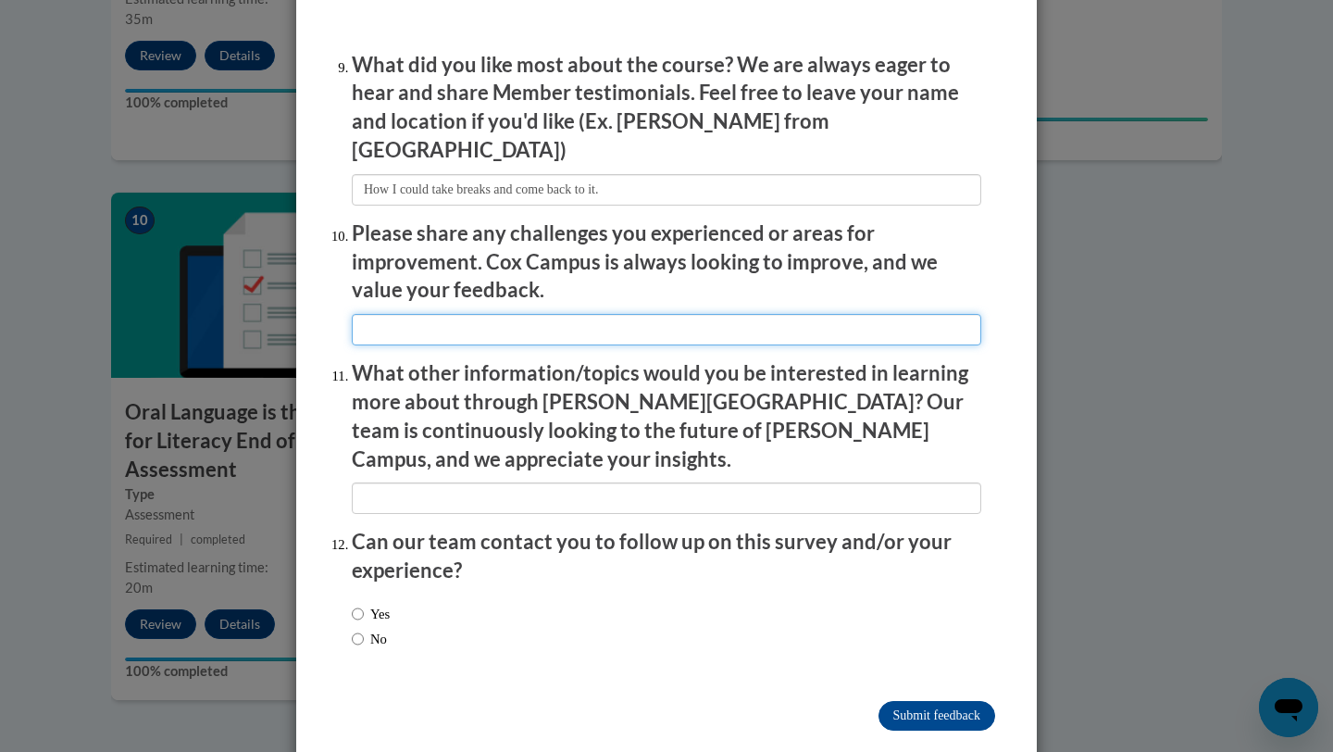
click at [494, 323] on input "textbox" at bounding box center [667, 329] width 630 height 31
type input "Some videos were too long"
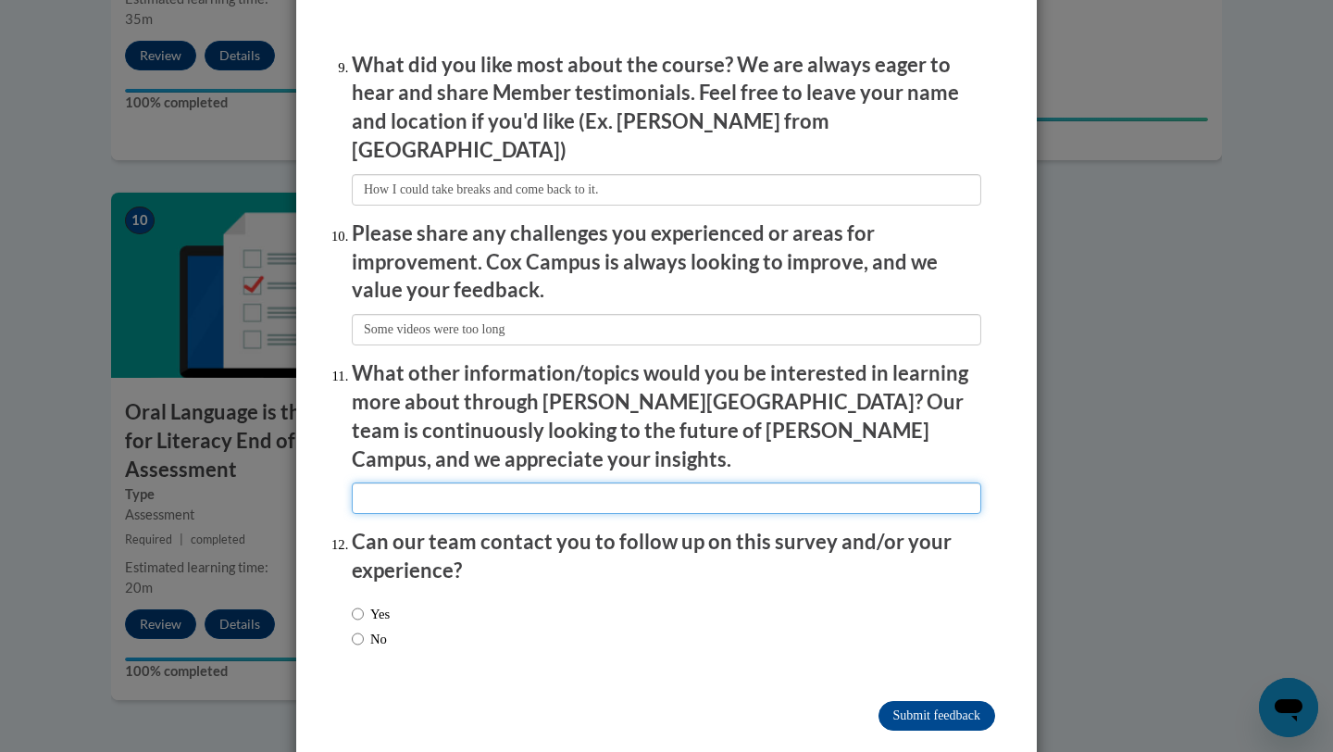
click at [602, 482] on input "textbox" at bounding box center [667, 497] width 630 height 31
type input "N/A"
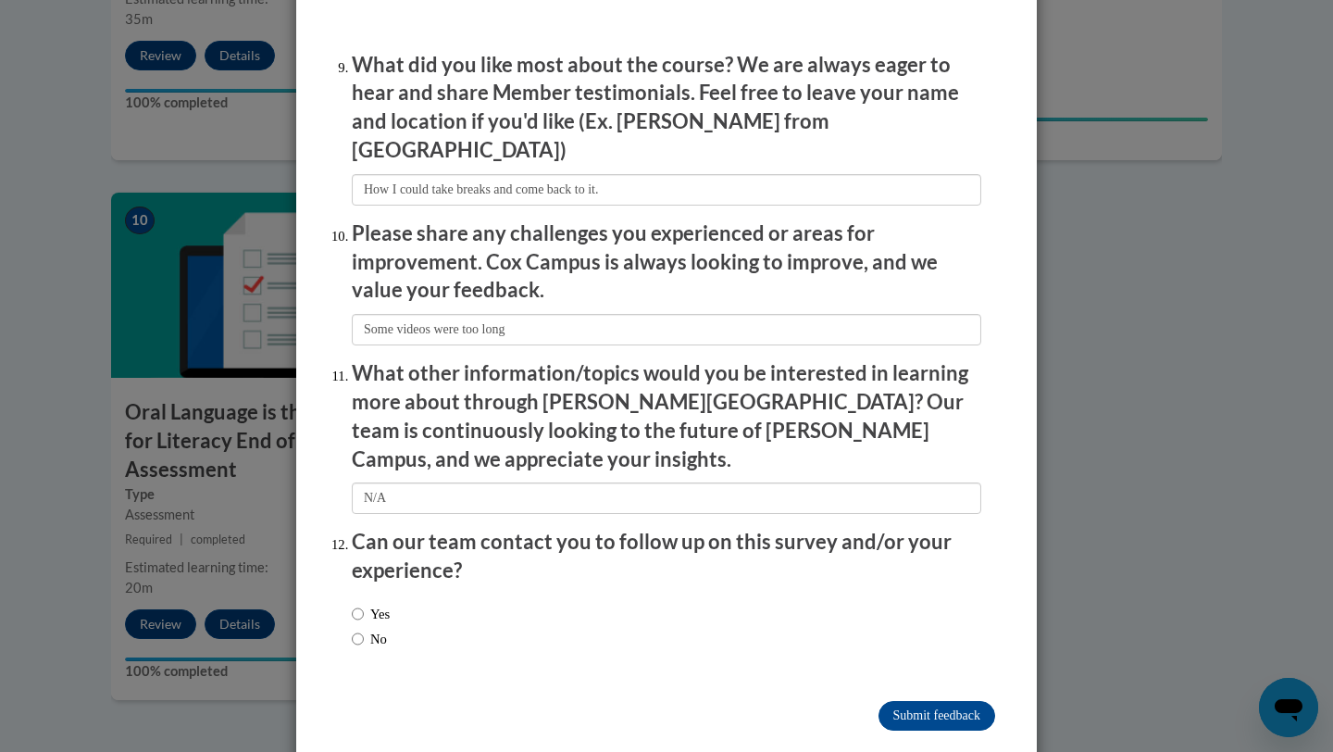
click at [369, 629] on label "No" at bounding box center [369, 639] width 35 height 20
click at [364, 629] on input "No" at bounding box center [358, 639] width 12 height 20
radio input "true"
click at [939, 701] on input "Submit feedback" at bounding box center [937, 716] width 117 height 30
